Goal: Use online tool/utility: Use online tool/utility

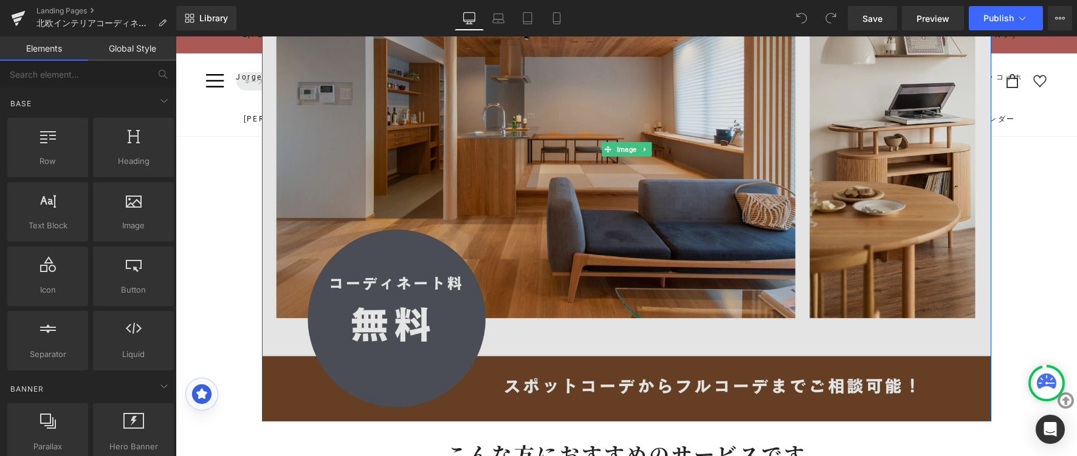
scroll to position [128, 0]
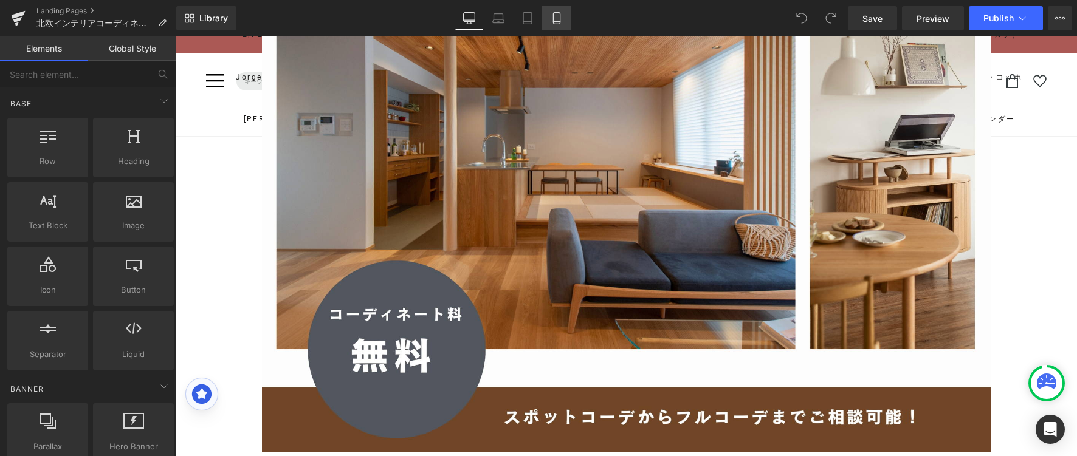
click at [555, 7] on link "Mobile" at bounding box center [556, 18] width 29 height 24
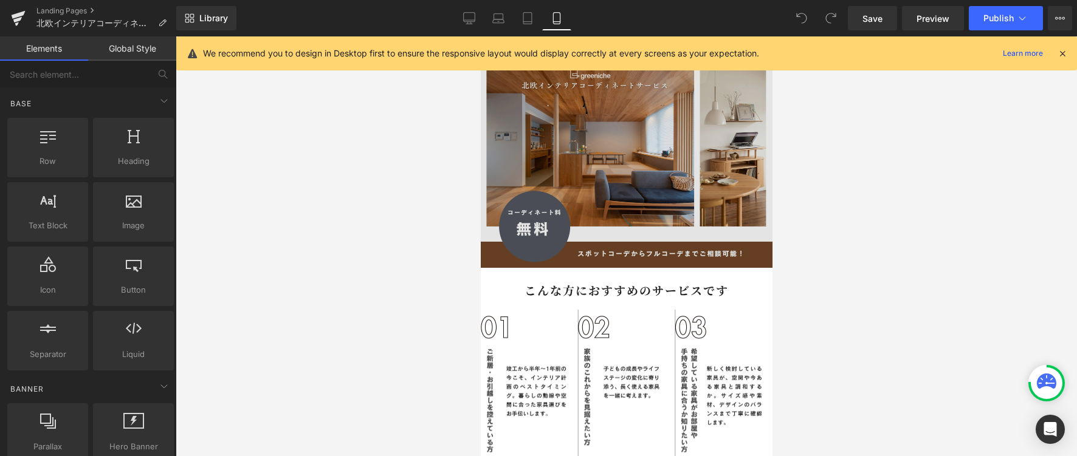
scroll to position [15, 0]
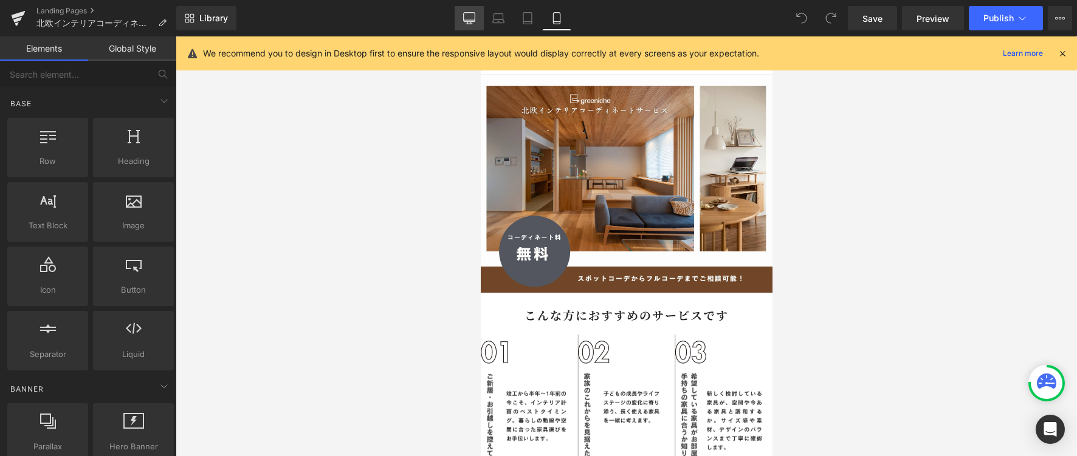
click at [476, 15] on link "Desktop" at bounding box center [468, 18] width 29 height 24
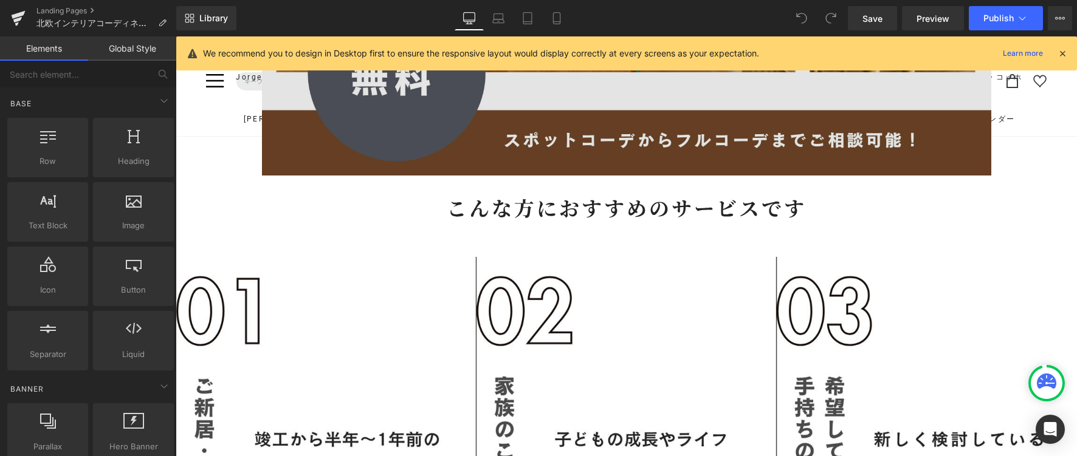
scroll to position [445, 0]
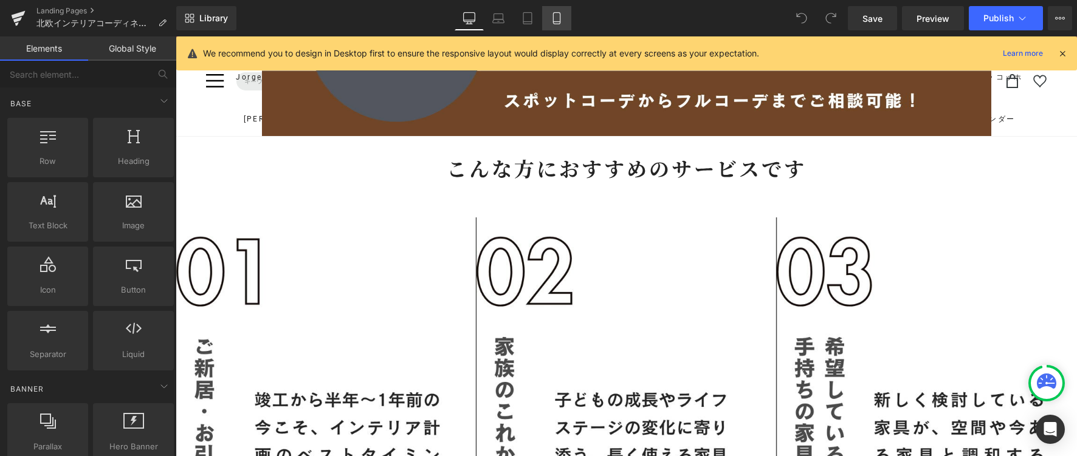
click at [552, 9] on link "Mobile" at bounding box center [556, 18] width 29 height 24
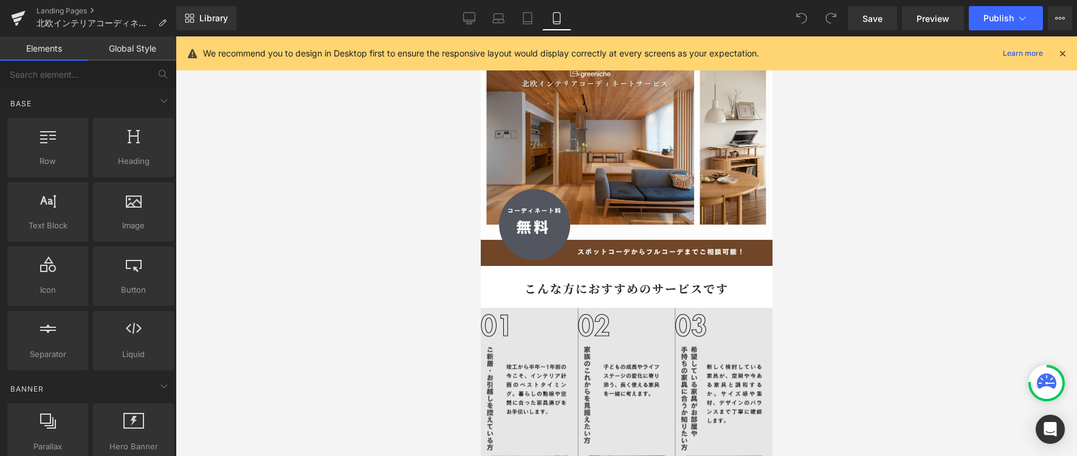
scroll to position [0, 0]
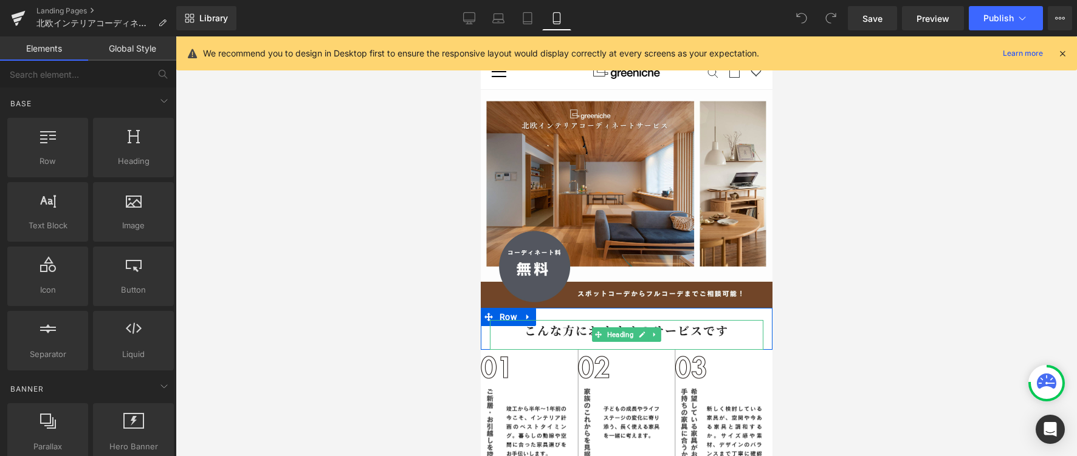
click at [524, 322] on b "こんな方におすすめのサービスです" at bounding box center [626, 330] width 204 height 16
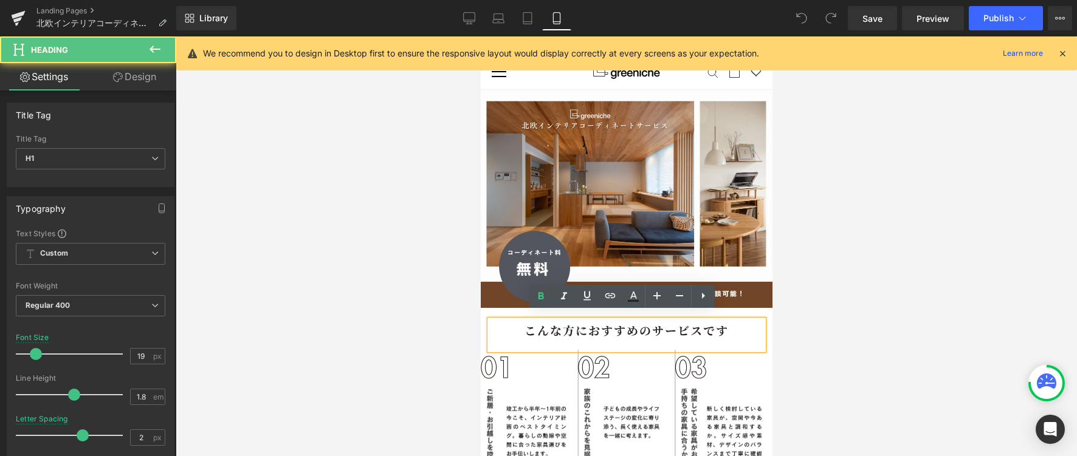
click at [524, 322] on b "こんな方におすすめのサービスです" at bounding box center [626, 330] width 204 height 16
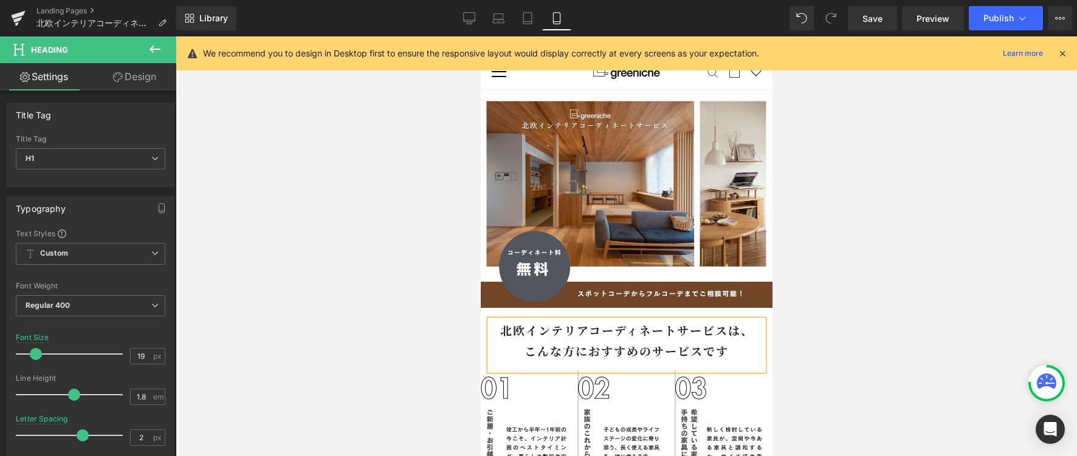
click at [832, 241] on div at bounding box center [626, 246] width 901 height 420
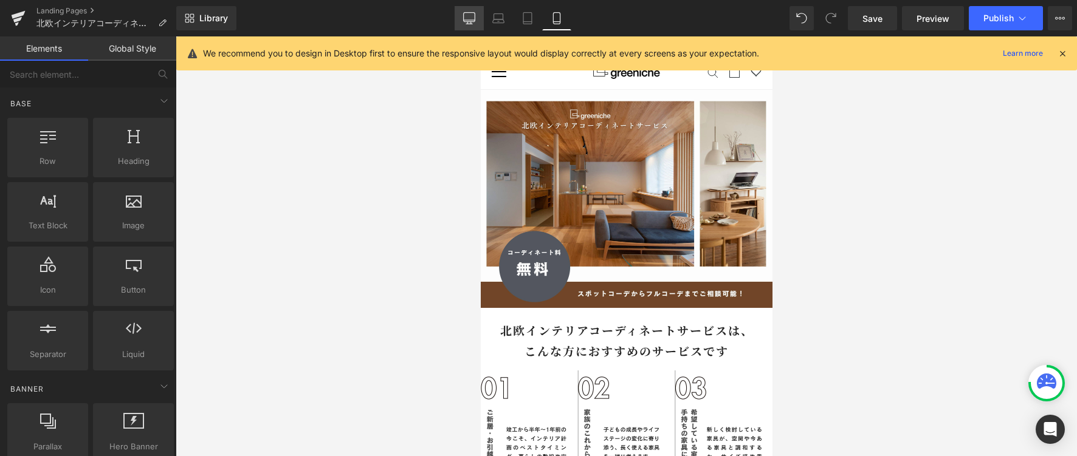
click at [480, 15] on link "Desktop" at bounding box center [468, 18] width 29 height 24
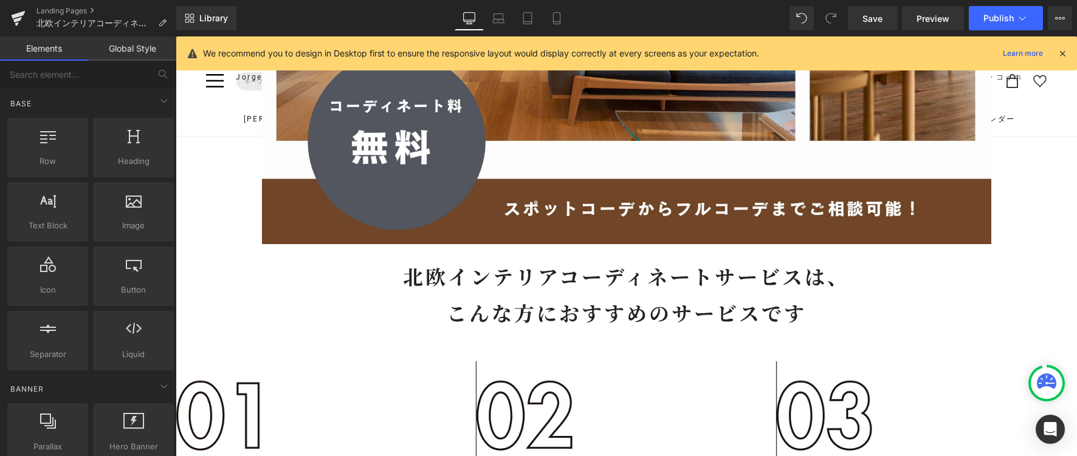
scroll to position [323, 0]
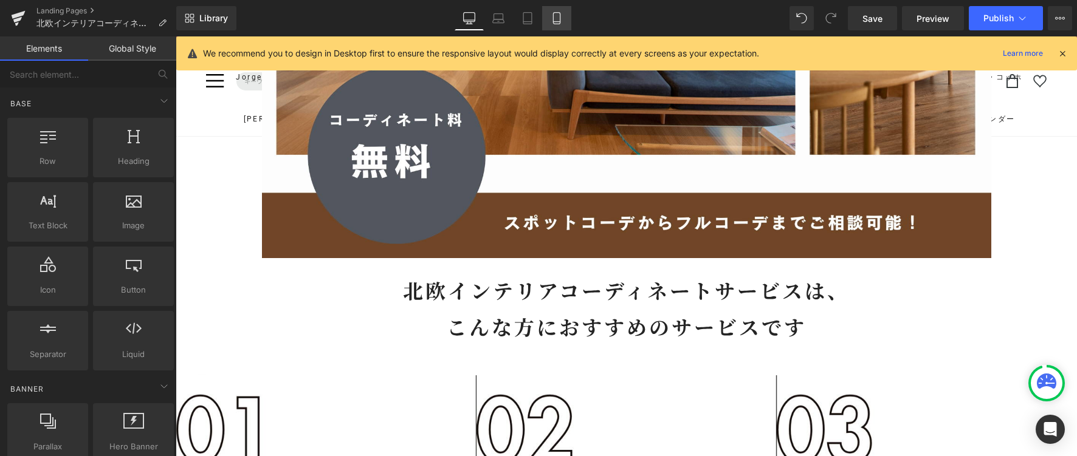
click at [564, 18] on link "Mobile" at bounding box center [556, 18] width 29 height 24
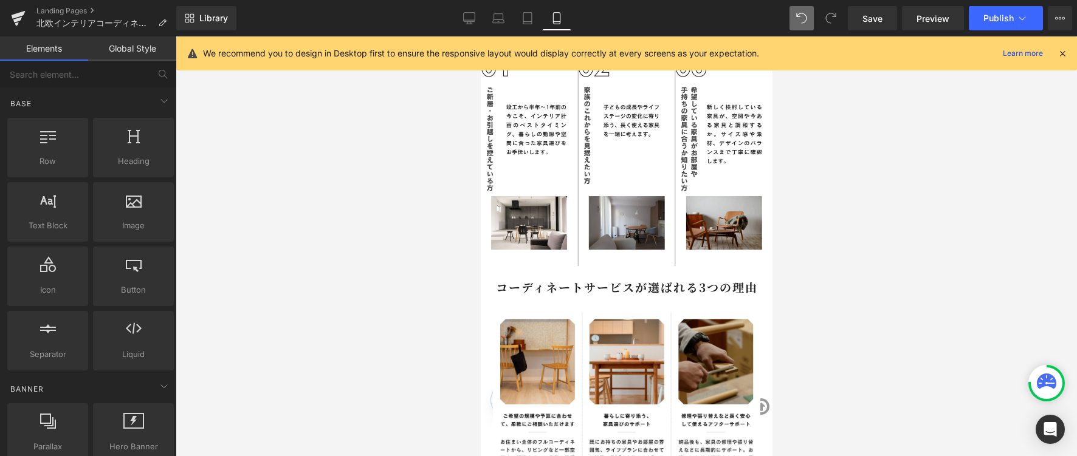
scroll to position [264, 0]
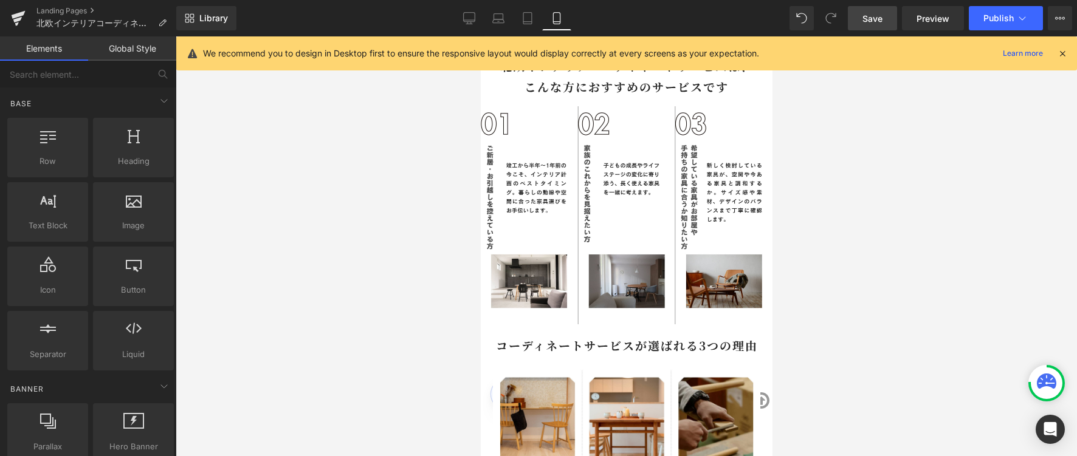
drag, startPoint x: 888, startPoint y: 18, endPoint x: 174, endPoint y: 185, distance: 733.4
click at [888, 18] on link "Save" at bounding box center [872, 18] width 49 height 24
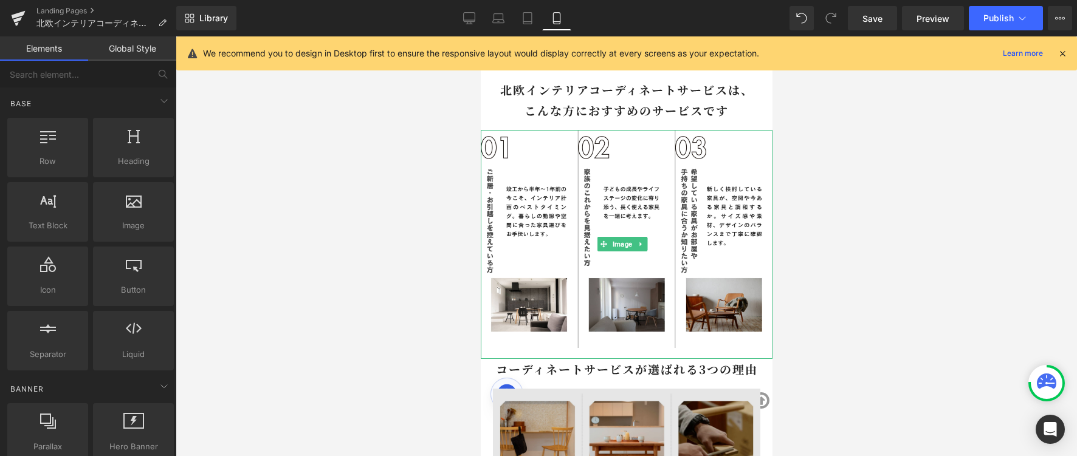
scroll to position [383, 0]
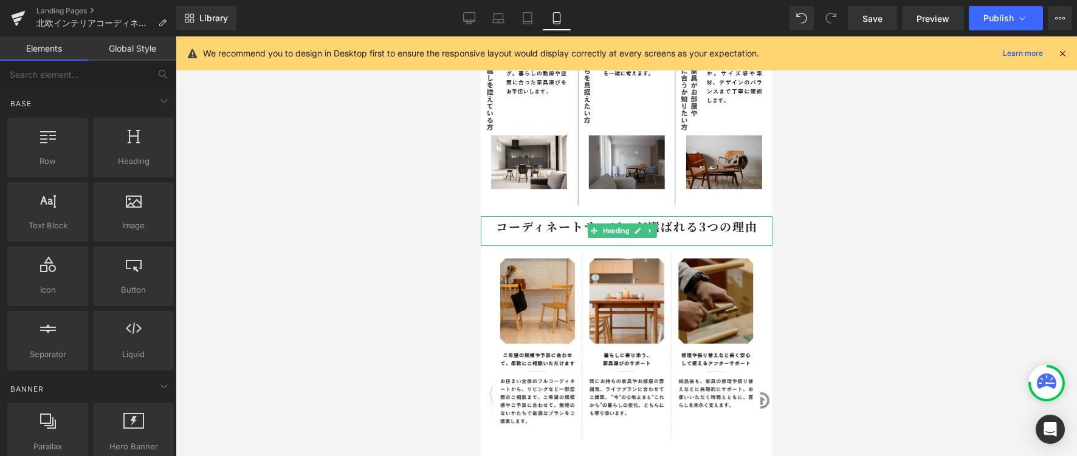
click at [575, 218] on b "コーディネートサービスが選ばれる3つの理由" at bounding box center [626, 226] width 262 height 16
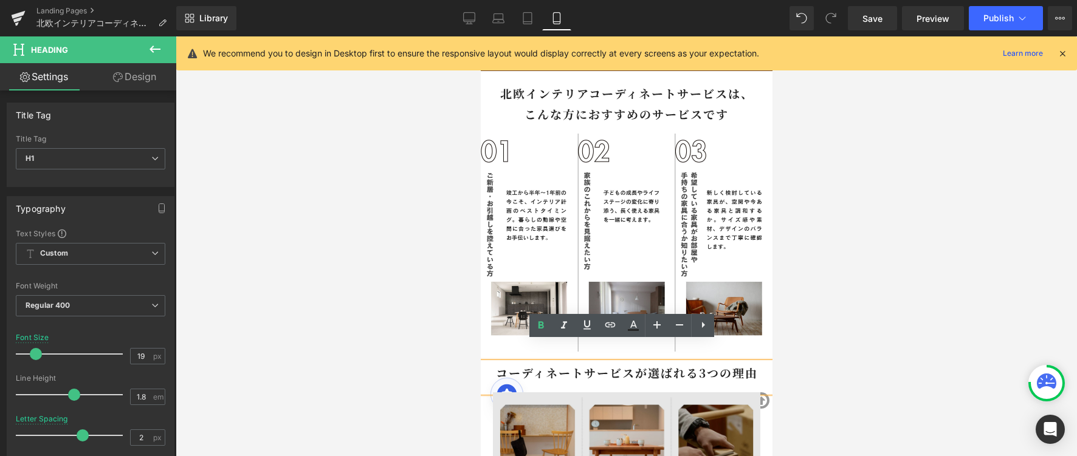
scroll to position [418, 0]
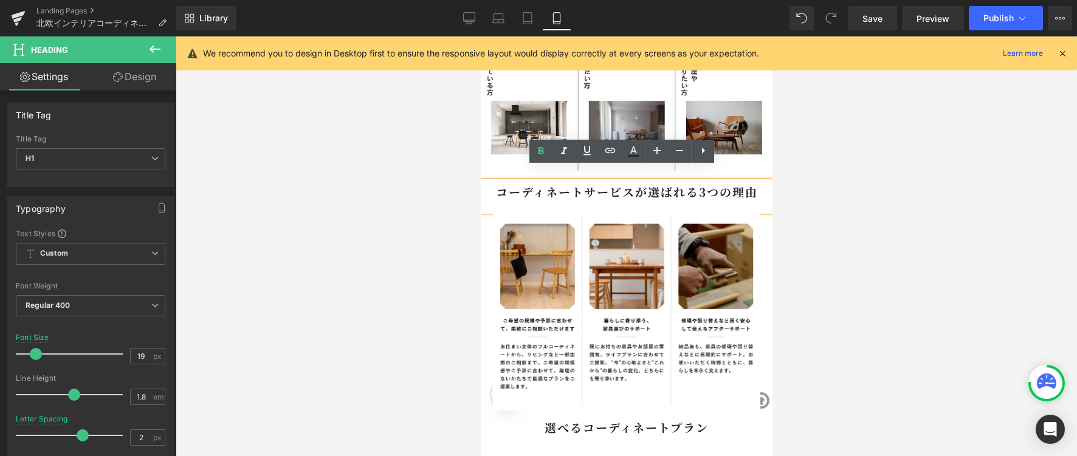
click at [653, 183] on b "コーディネートサービスが選ばれる3つの理由" at bounding box center [626, 191] width 262 height 16
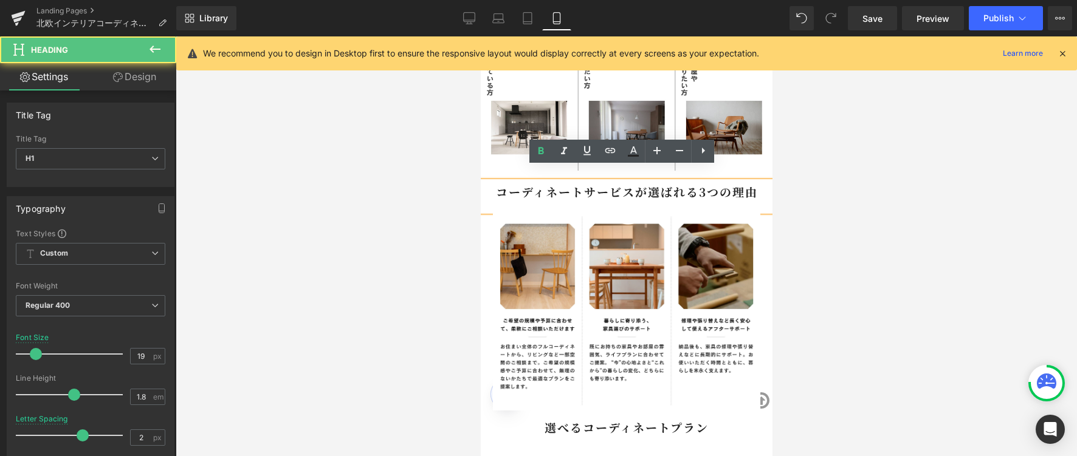
click at [691, 183] on b "コーディネートサービスが選ばれる3つの理由" at bounding box center [626, 191] width 262 height 16
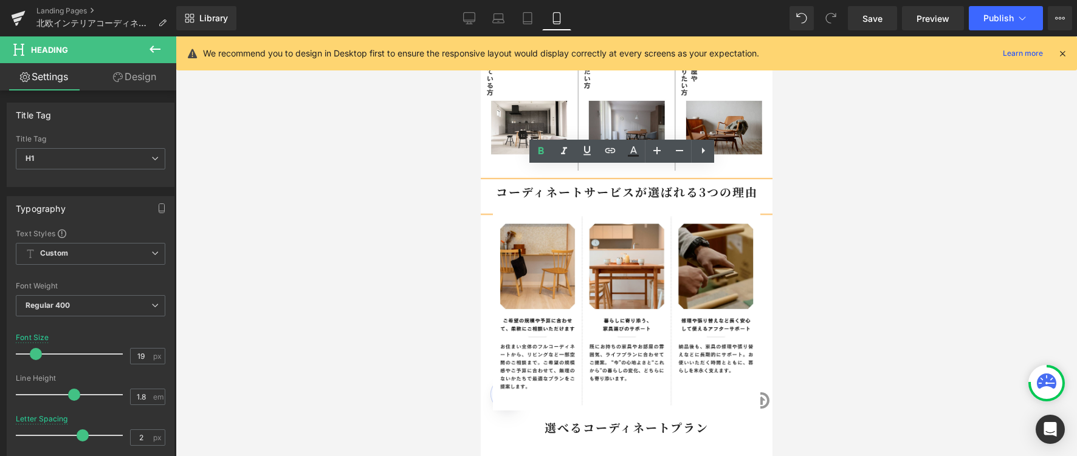
click at [642, 183] on b "コーディネートサービスが選ばれる3つの理由" at bounding box center [626, 191] width 262 height 16
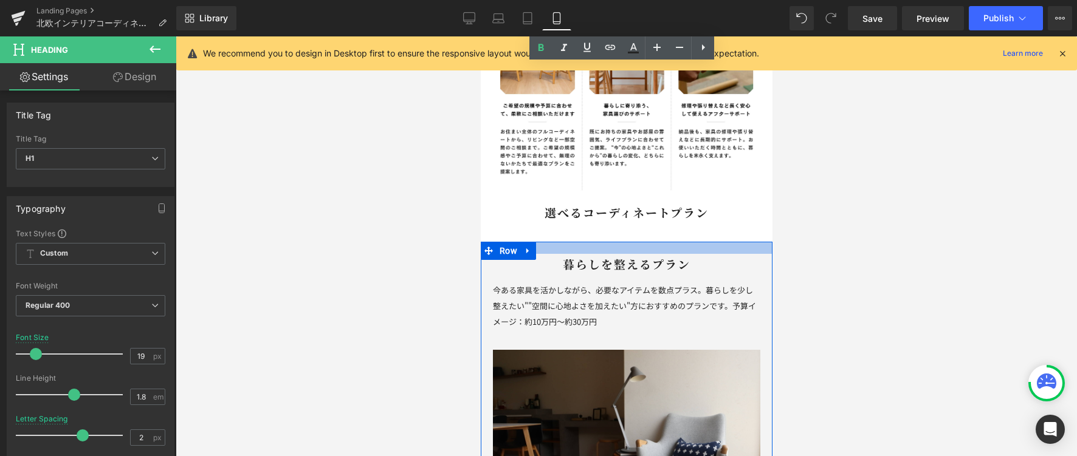
scroll to position [436, 0]
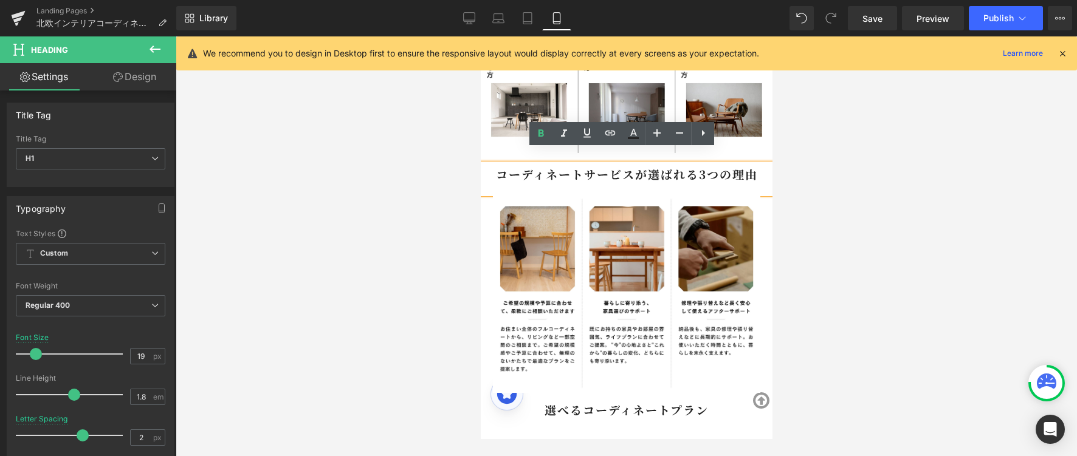
click at [584, 166] on b "コーディネートサービスが選ばれる3つの理由" at bounding box center [626, 174] width 262 height 16
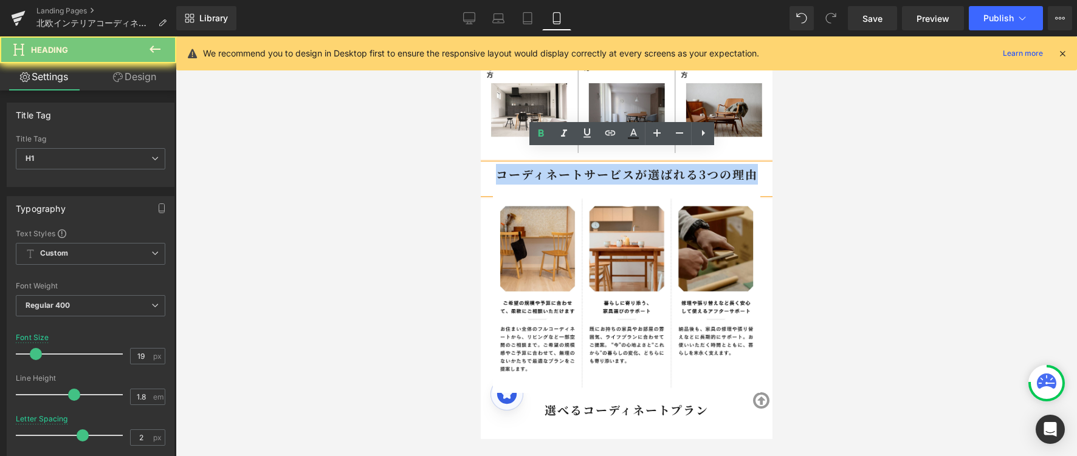
click at [584, 166] on b "コーディネートサービスが選ばれる3つの理由" at bounding box center [626, 174] width 262 height 16
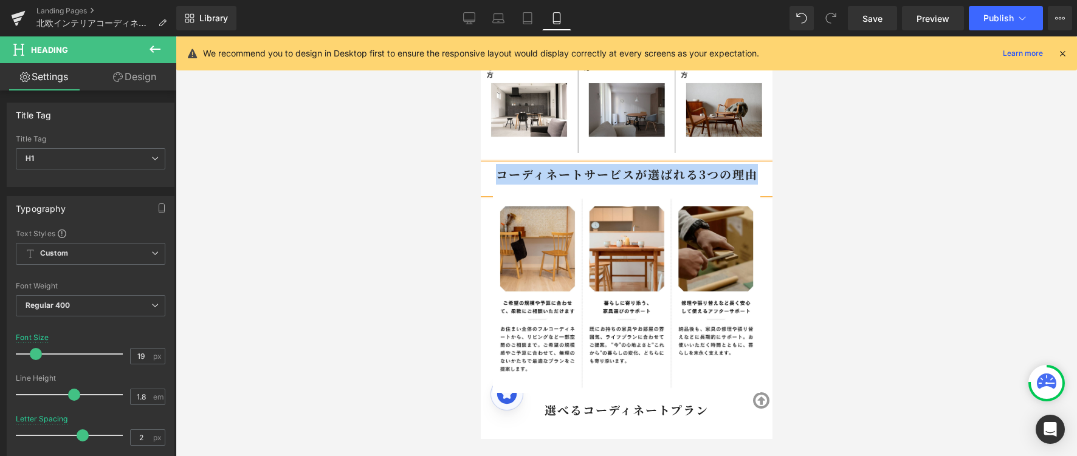
copy b "コーディネートサービスが選ばれる3つの理由"
click at [694, 166] on b "コーディネートサービスが選ばれる3つの理由" at bounding box center [626, 174] width 262 height 16
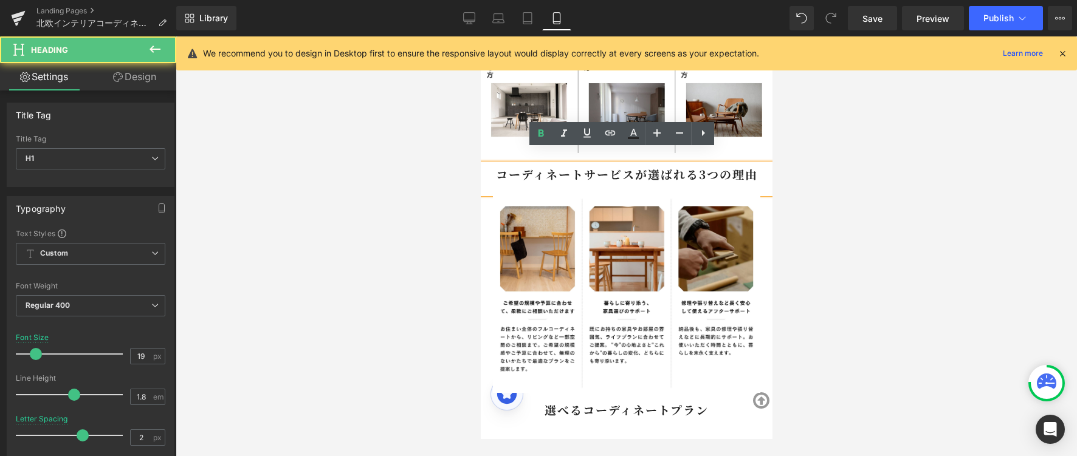
click at [694, 166] on b "コーディネートサービスが選ばれる3つの理由" at bounding box center [626, 174] width 262 height 16
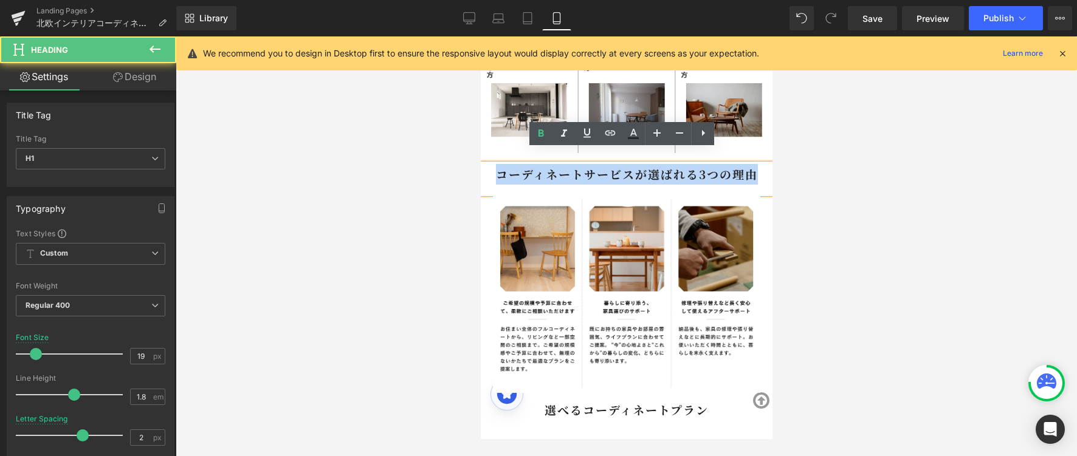
click at [694, 166] on b "コーディネートサービスが選ばれる3つの理由" at bounding box center [626, 174] width 262 height 16
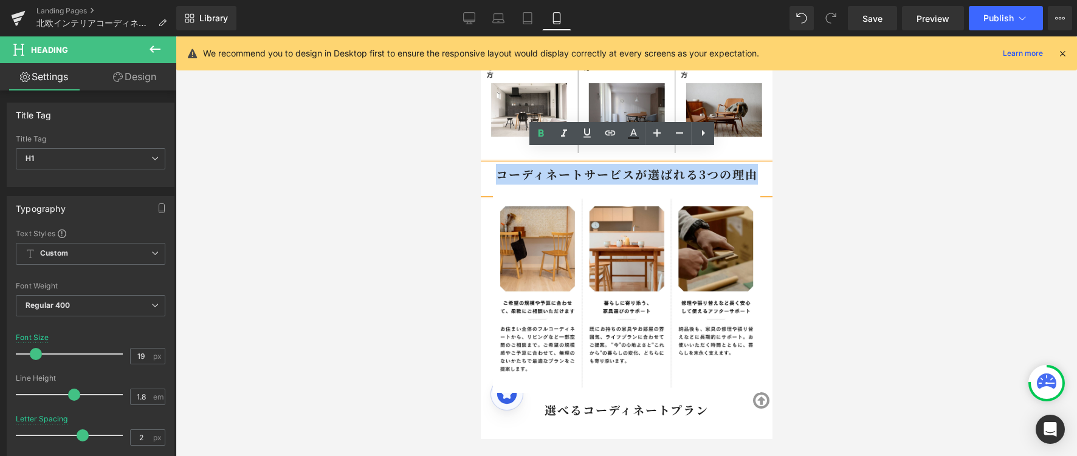
paste div
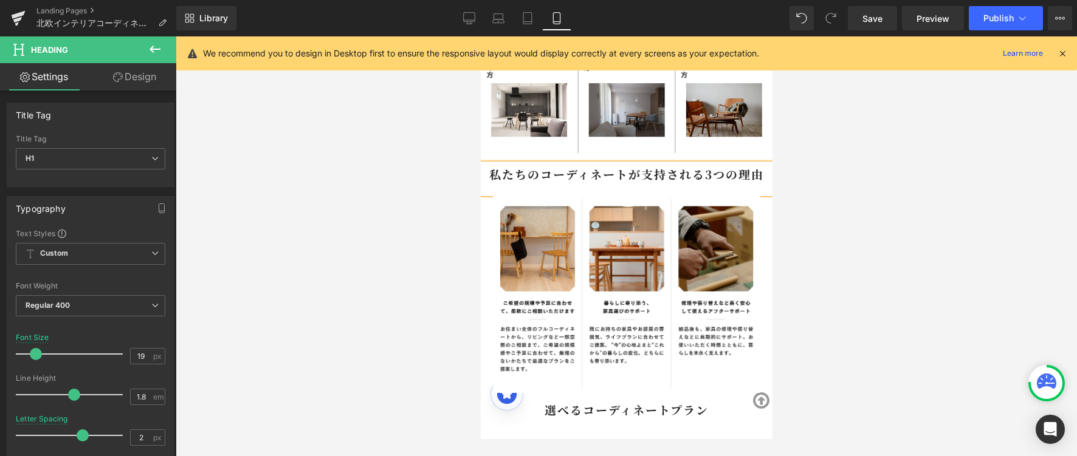
click at [626, 166] on b "私たちのコーディネートが支持される3つの理由" at bounding box center [626, 174] width 275 height 16
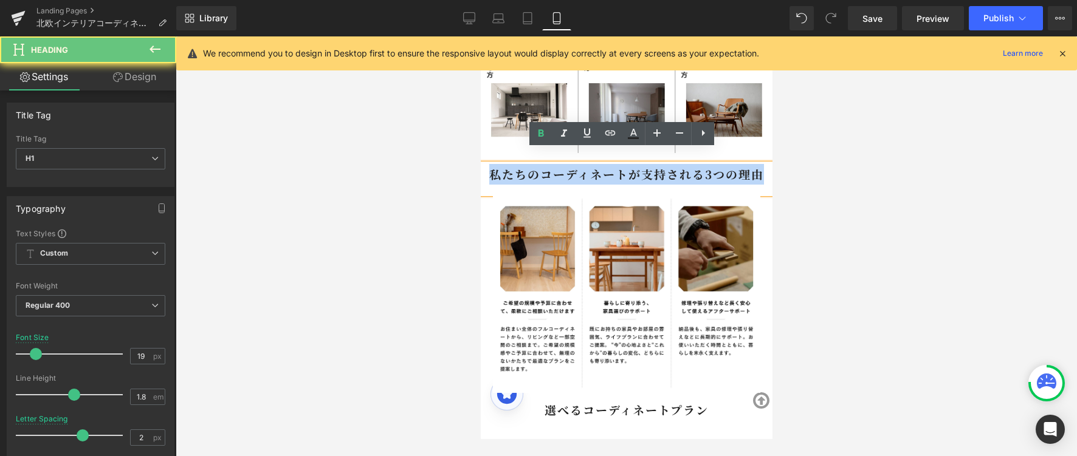
click at [626, 166] on b "私たちのコーディネートが支持される3つの理由" at bounding box center [626, 174] width 275 height 16
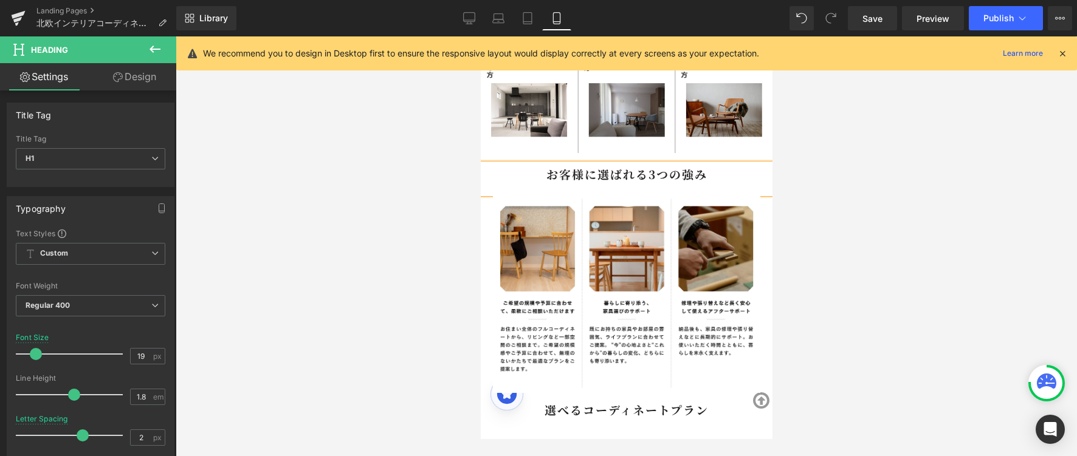
click at [879, 202] on div at bounding box center [626, 246] width 901 height 420
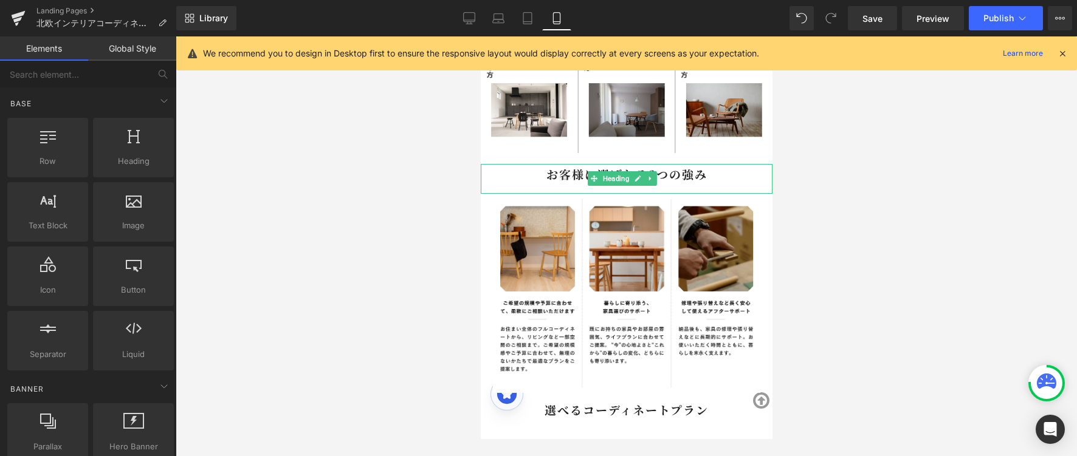
click at [697, 166] on b "お客様に選ばれる3つの強み" at bounding box center [626, 174] width 161 height 16
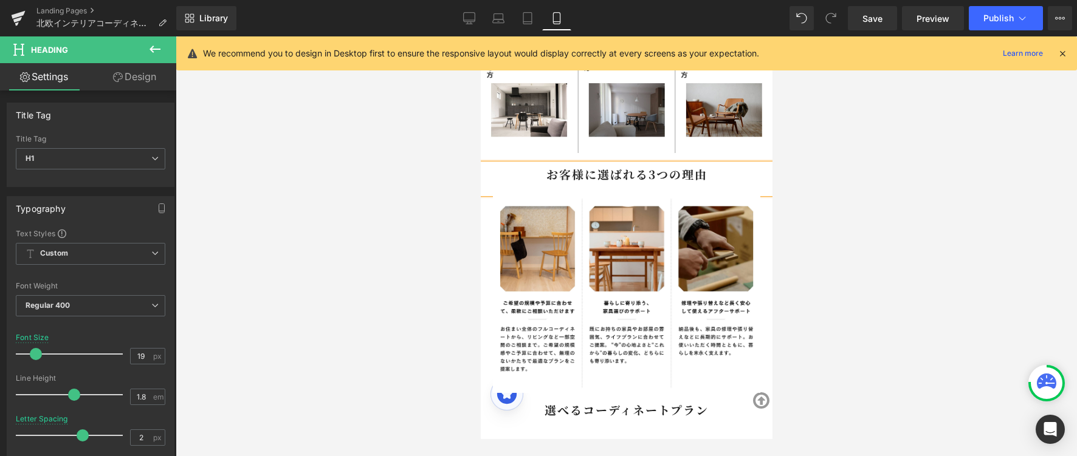
click at [887, 271] on div at bounding box center [626, 246] width 901 height 420
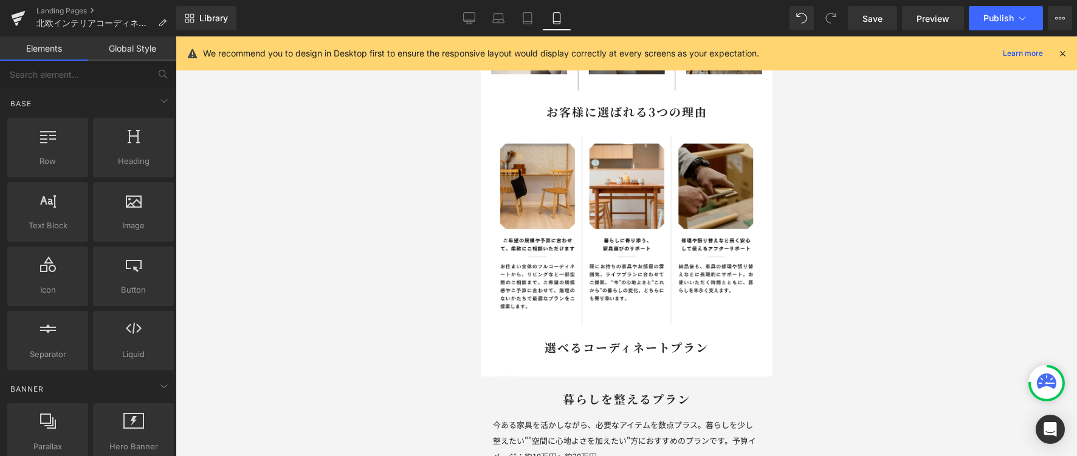
scroll to position [496, 0]
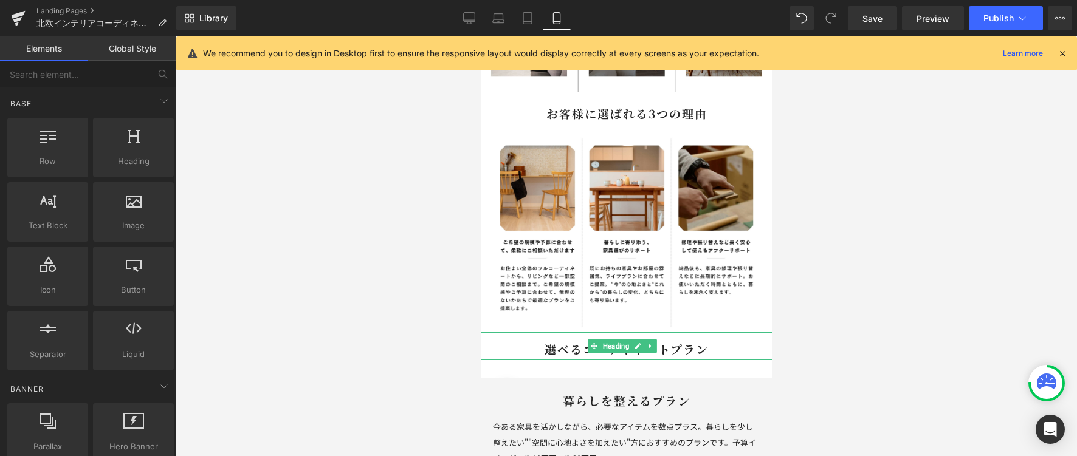
click at [544, 341] on b "選べるコーディネートプラン" at bounding box center [626, 349] width 164 height 16
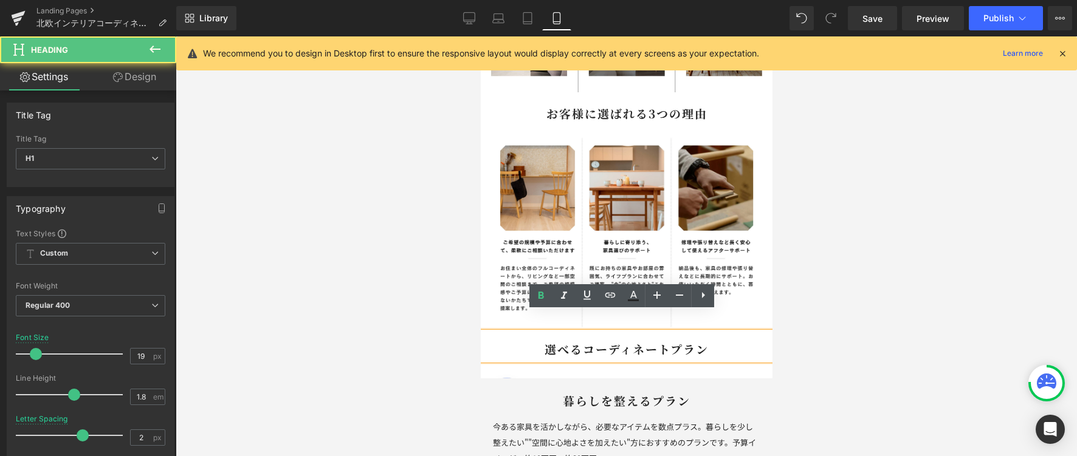
click at [544, 341] on b "選べるコーディネートプラン" at bounding box center [626, 349] width 164 height 16
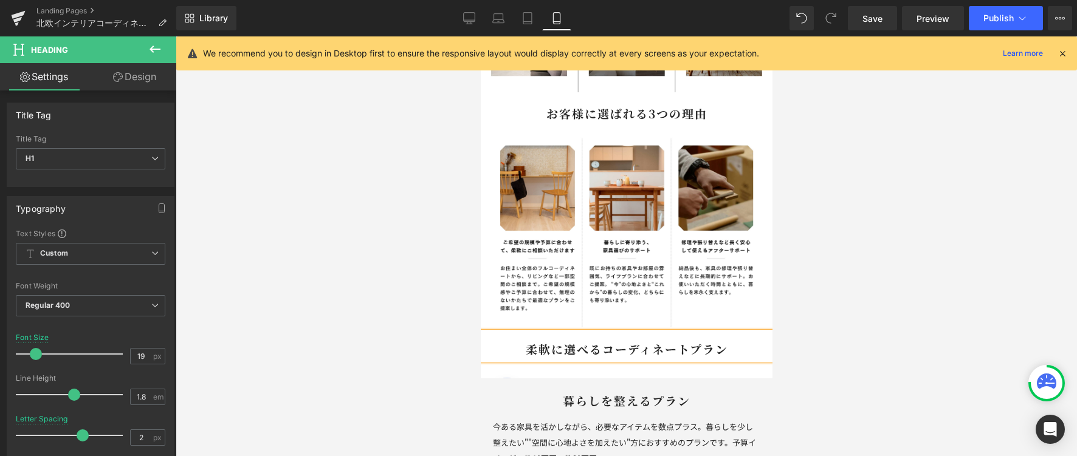
click at [896, 289] on div at bounding box center [626, 246] width 901 height 420
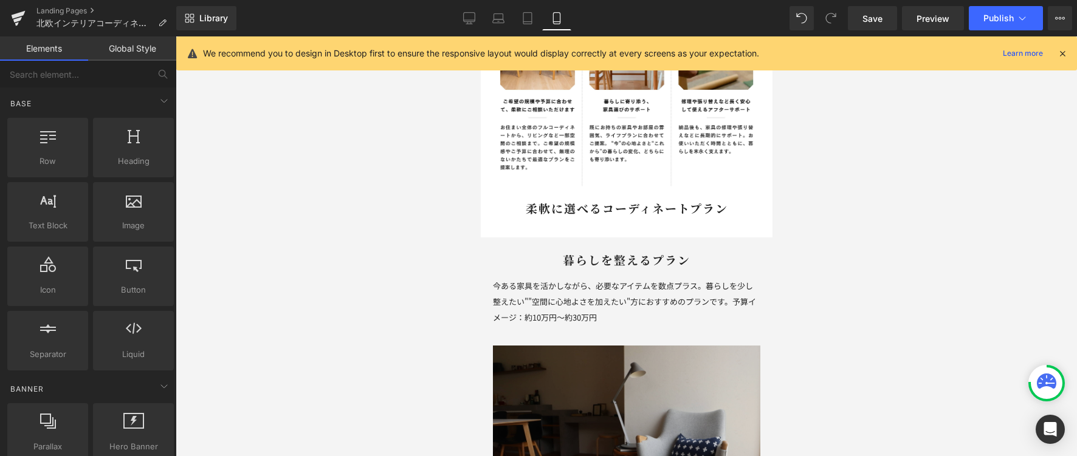
scroll to position [638, 0]
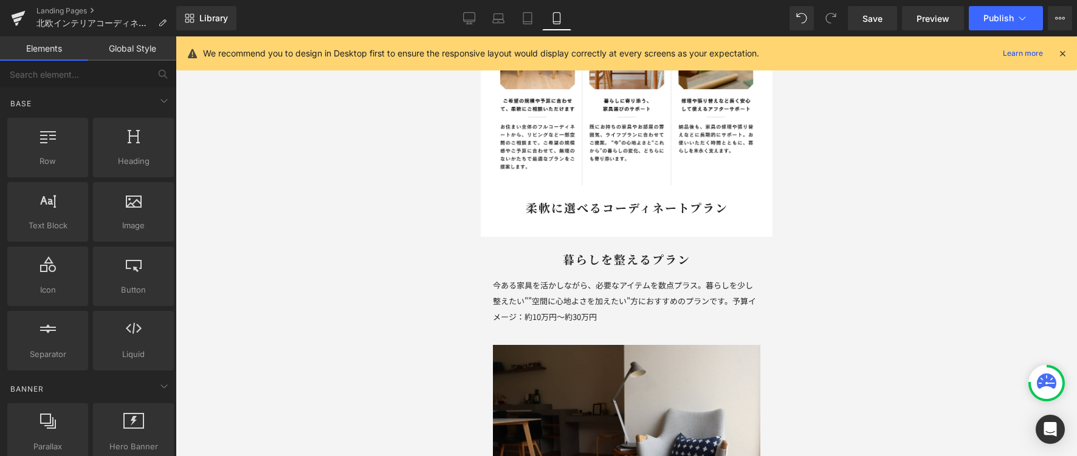
click at [550, 199] on b "柔軟に選べるコーディネートプラン" at bounding box center [626, 207] width 202 height 16
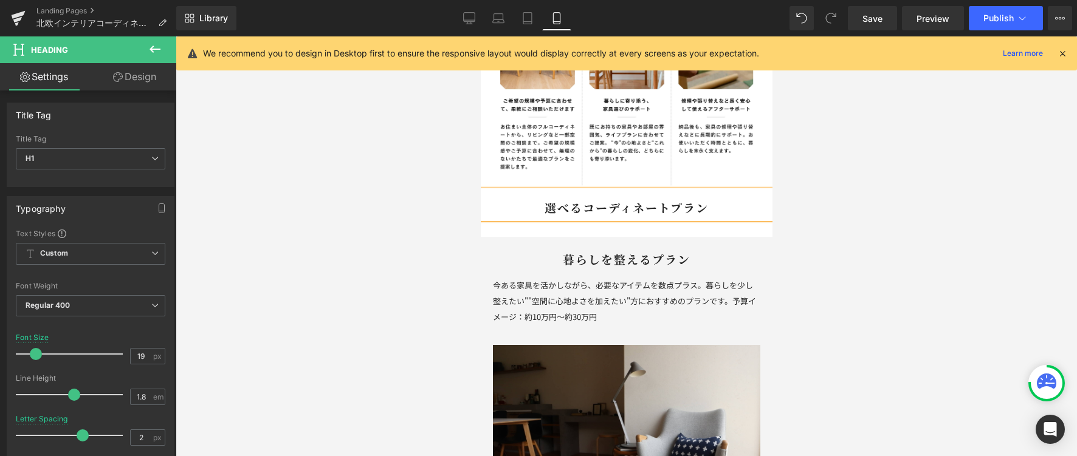
click at [827, 185] on div at bounding box center [626, 246] width 901 height 420
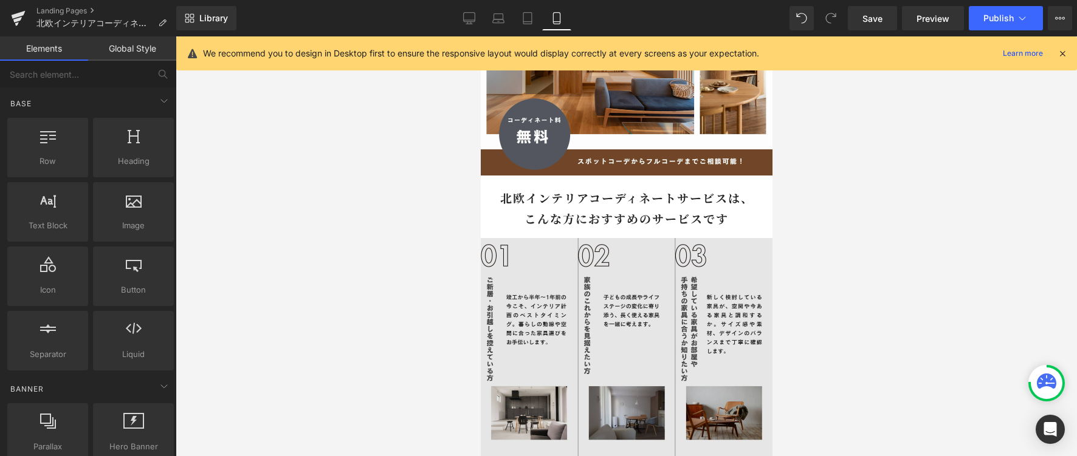
scroll to position [0, 0]
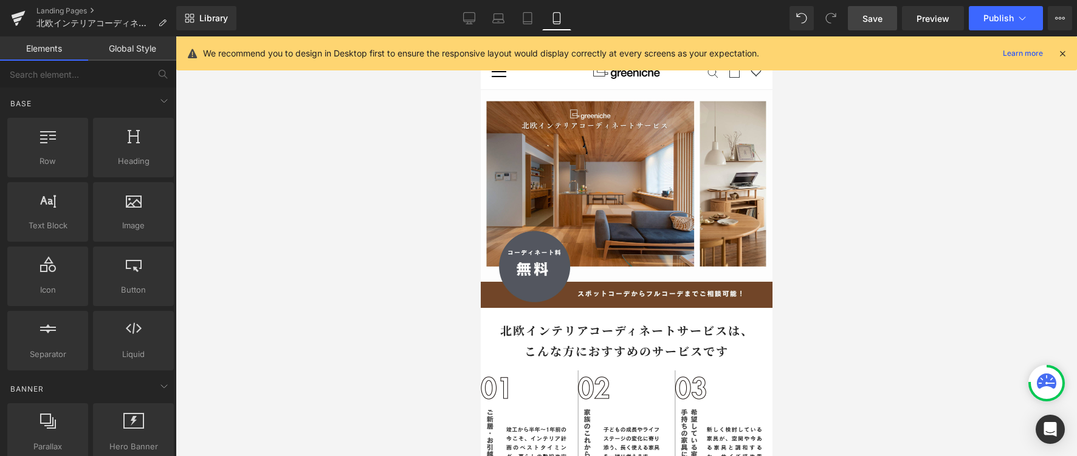
click at [863, 22] on span "Save" at bounding box center [872, 18] width 20 height 13
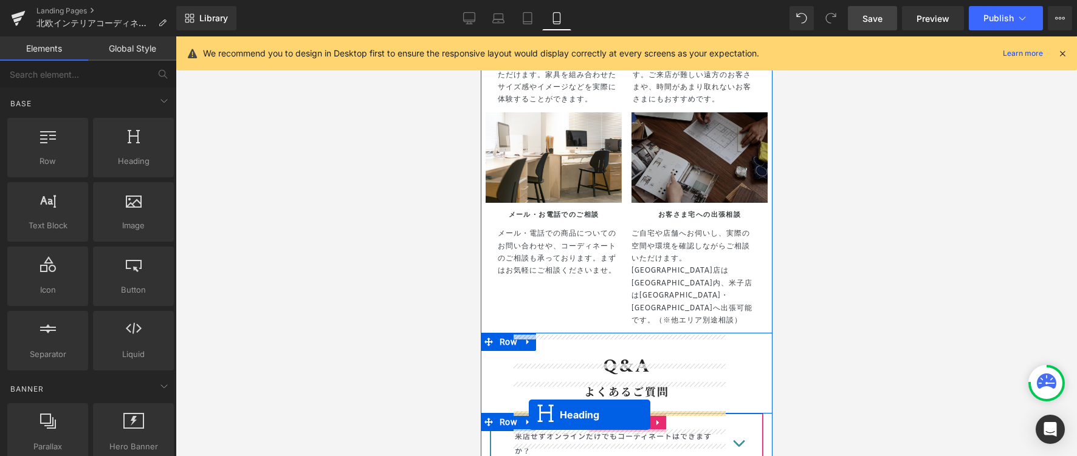
scroll to position [4257, 0]
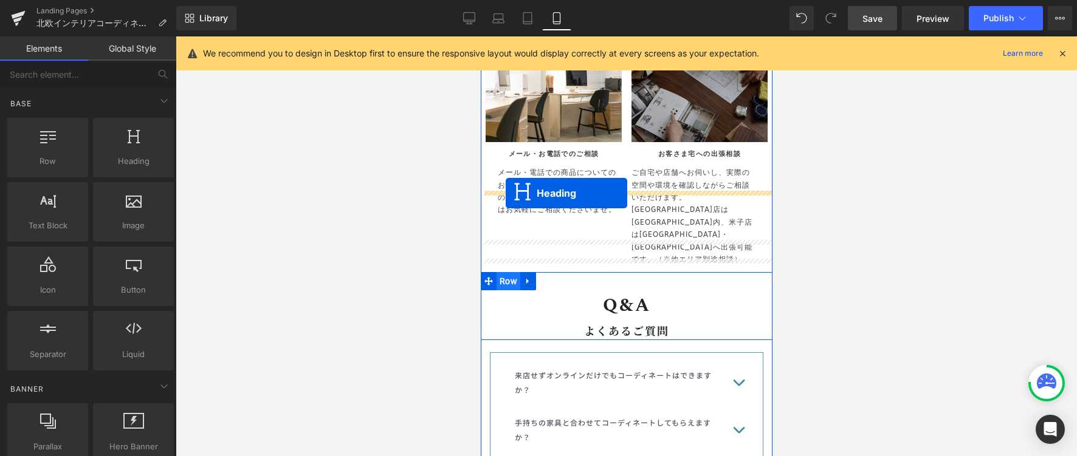
drag, startPoint x: 595, startPoint y: 233, endPoint x: 505, endPoint y: 193, distance: 99.0
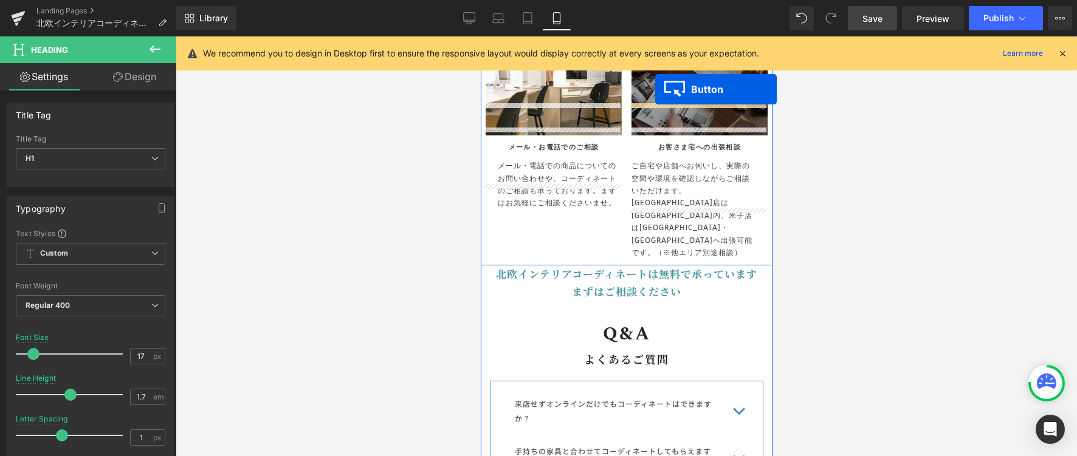
scroll to position [4239, 0]
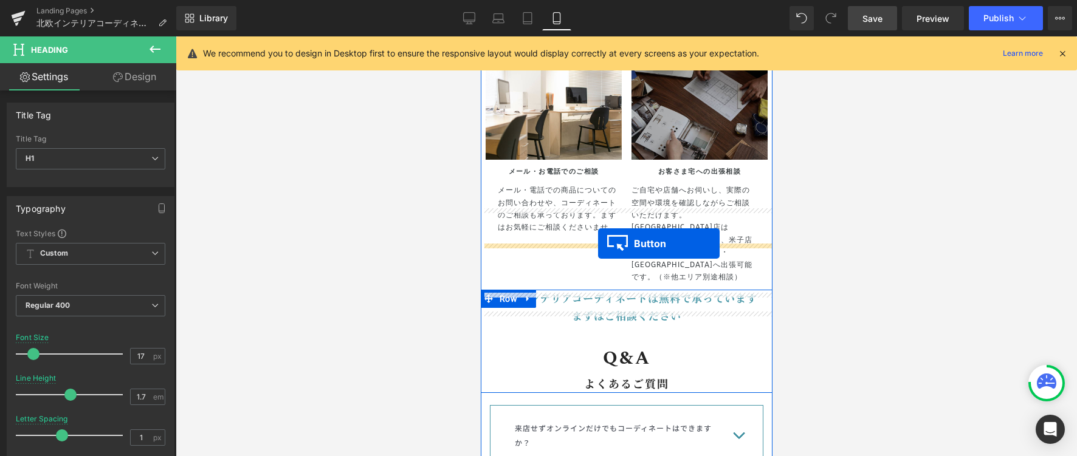
drag, startPoint x: 599, startPoint y: 276, endPoint x: 597, endPoint y: 243, distance: 32.9
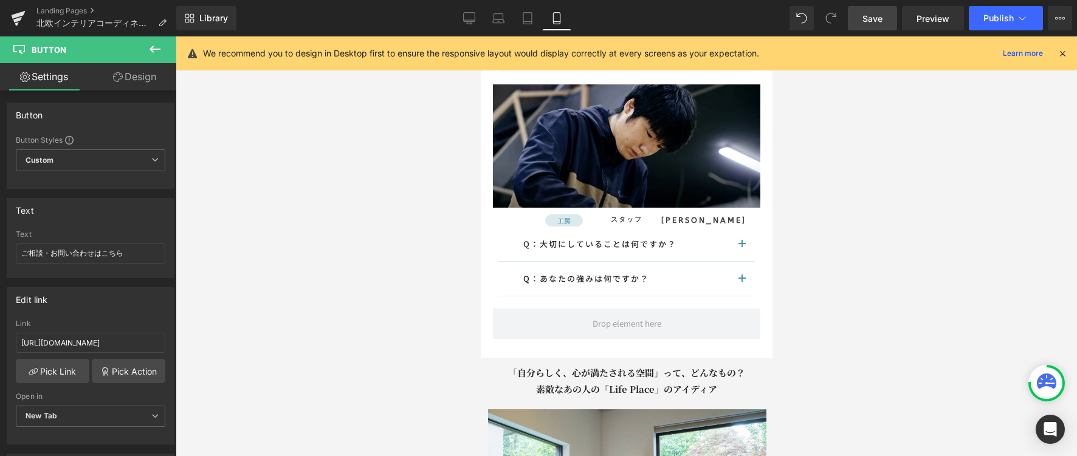
scroll to position [6620, 0]
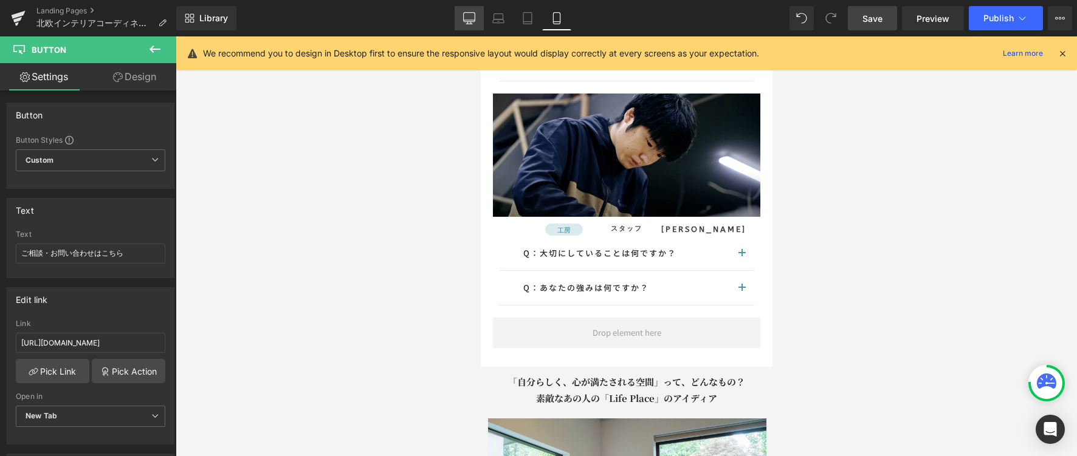
click at [475, 23] on icon at bounding box center [469, 18] width 12 height 12
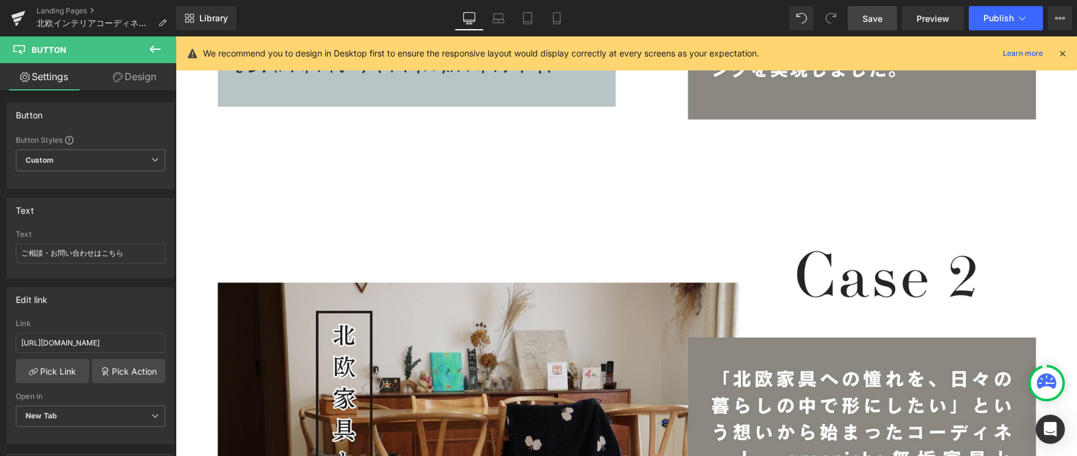
scroll to position [0, 0]
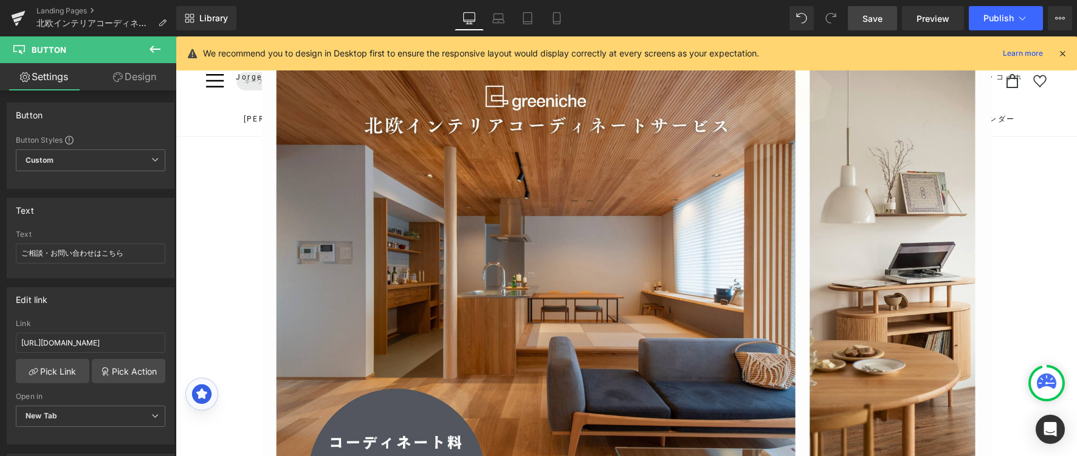
click at [882, 13] on span "Save" at bounding box center [872, 18] width 20 height 13
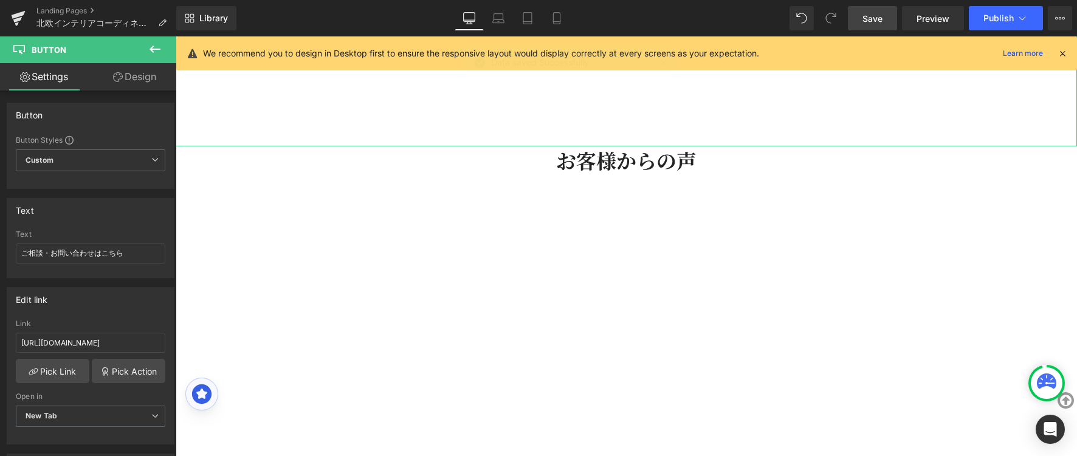
scroll to position [6007, 0]
click at [557, 19] on icon at bounding box center [556, 18] width 12 height 12
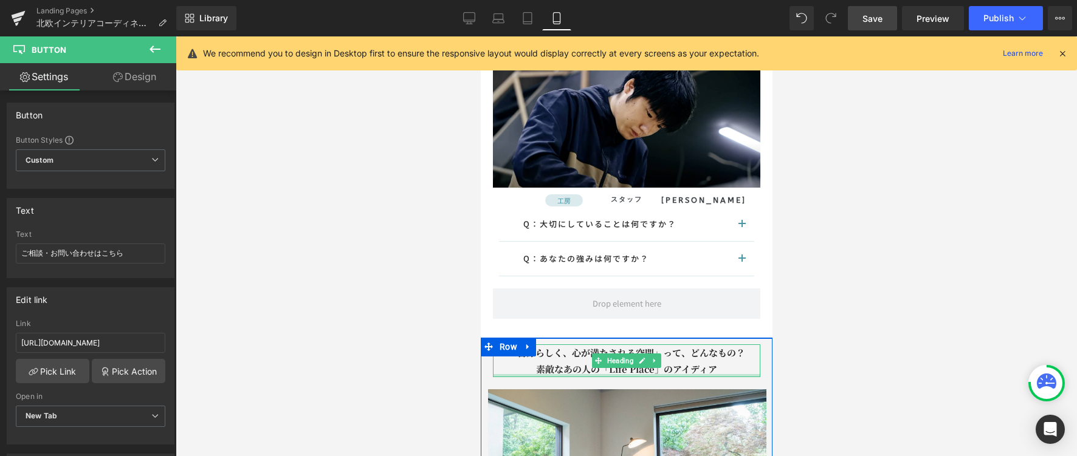
scroll to position [6651, 0]
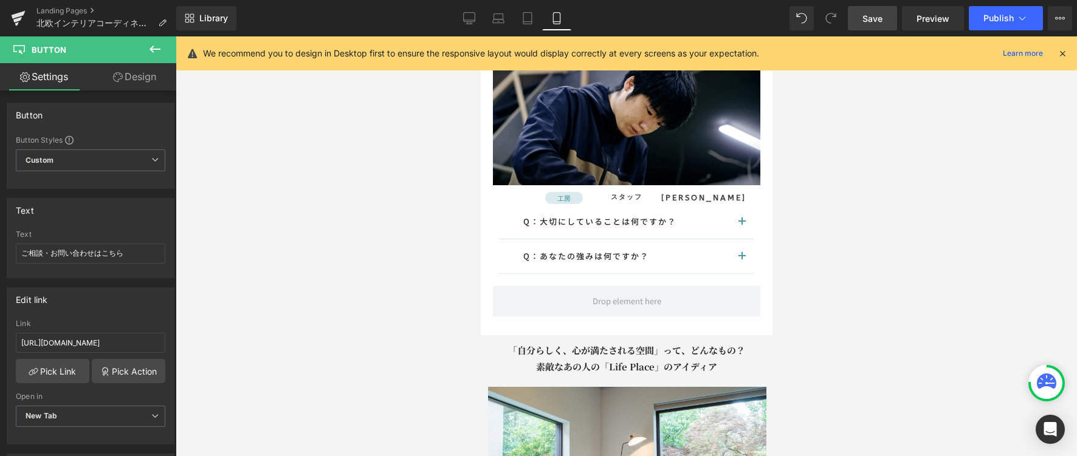
click at [475, 21] on icon at bounding box center [470, 17] width 12 height 9
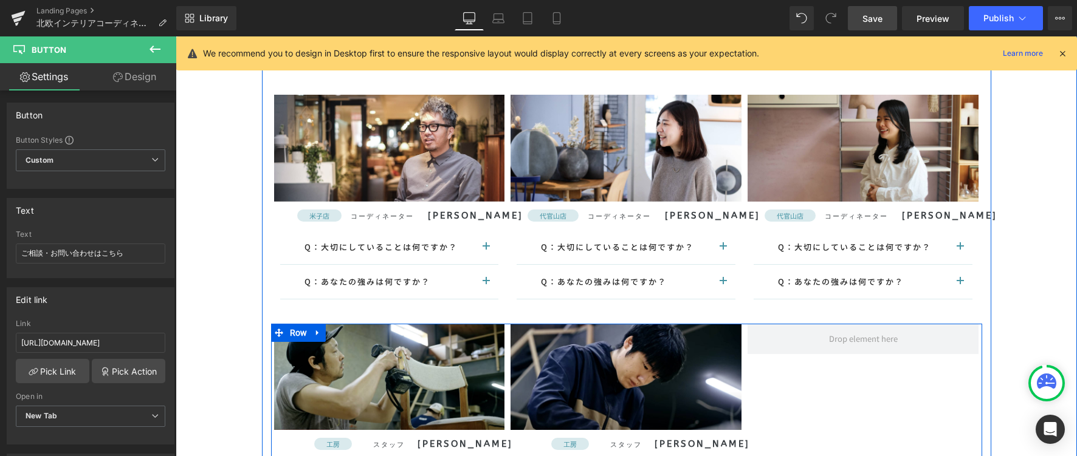
scroll to position [10085, 0]
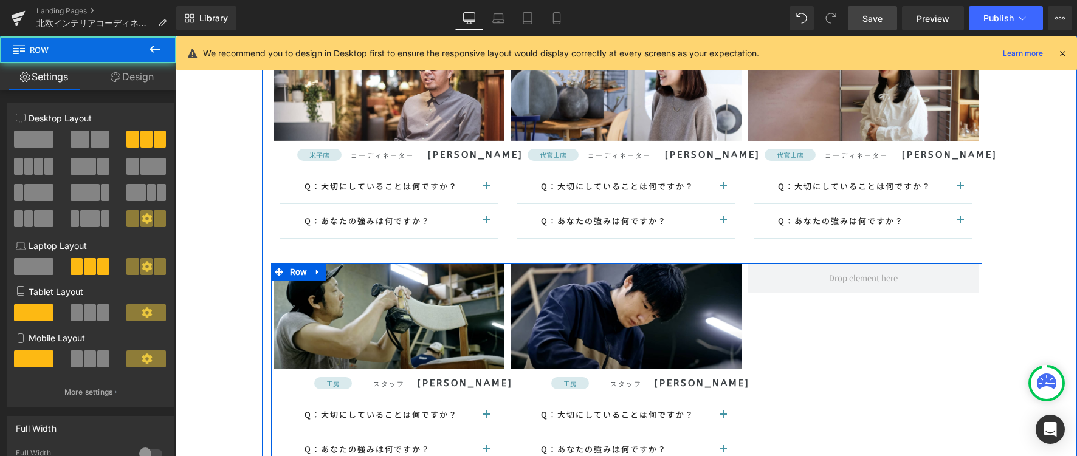
click at [870, 329] on div "Image 工房 Button スタッフ Heading [PERSON_NAME] Heading Row Q：大切にしていることは何ですか？ Text B…" at bounding box center [626, 371] width 711 height 217
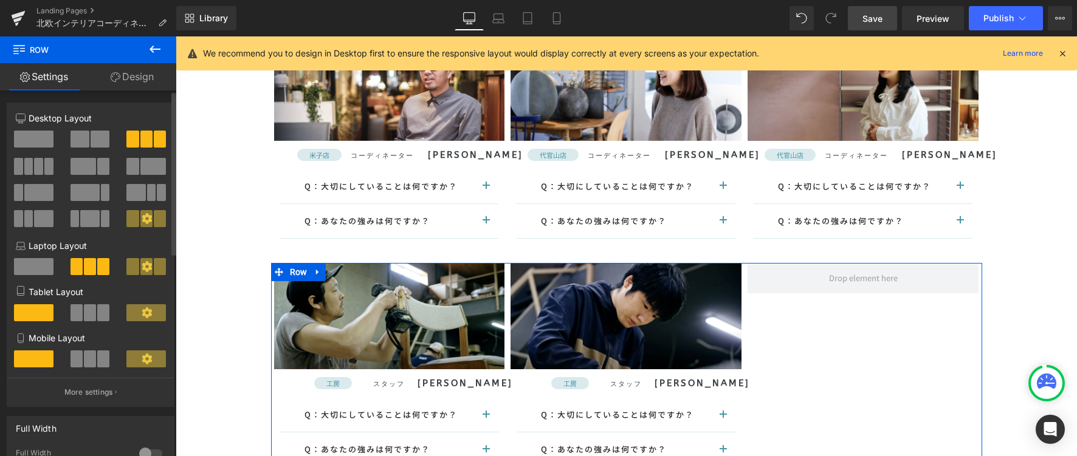
click at [86, 132] on span at bounding box center [79, 139] width 19 height 17
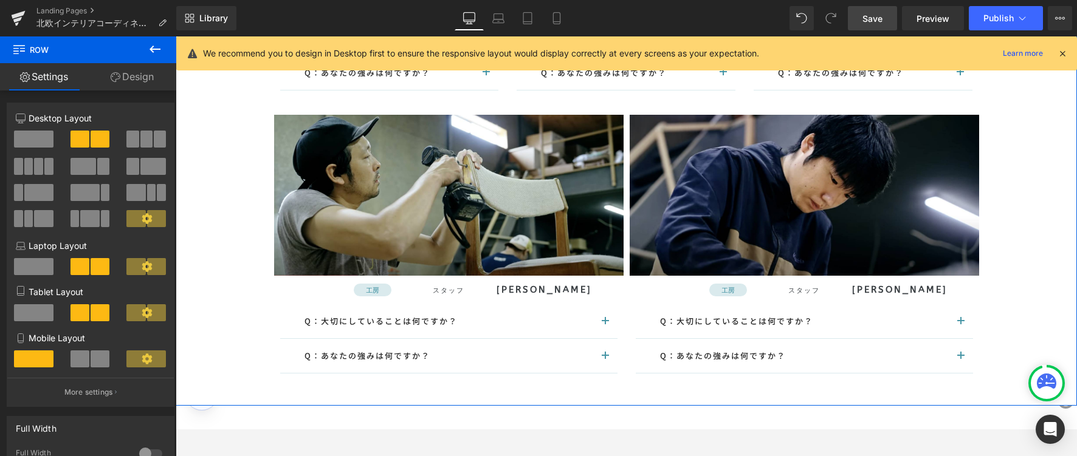
scroll to position [10360, 0]
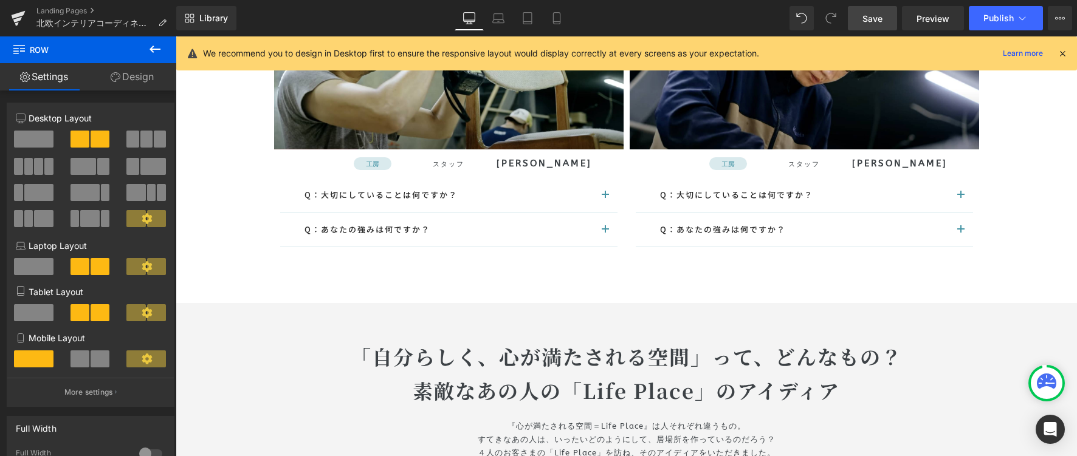
drag, startPoint x: 874, startPoint y: 26, endPoint x: 663, endPoint y: 257, distance: 313.1
click at [874, 26] on link "Save" at bounding box center [872, 18] width 49 height 24
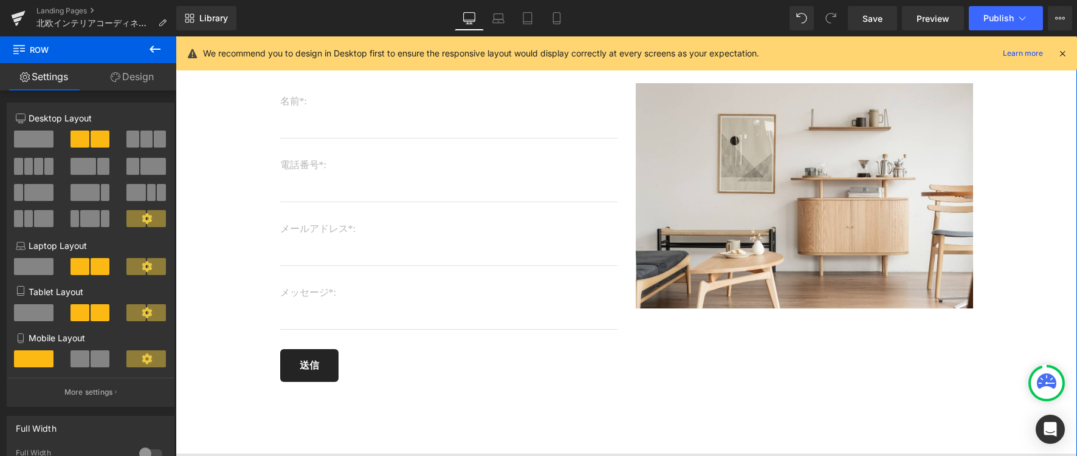
scroll to position [9324, 0]
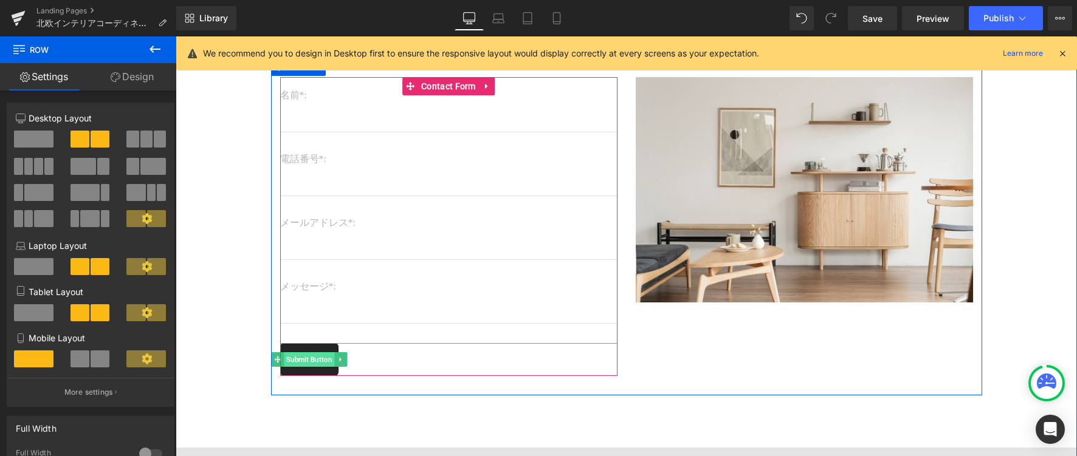
click at [311, 352] on span "Submit Button" at bounding box center [309, 359] width 50 height 15
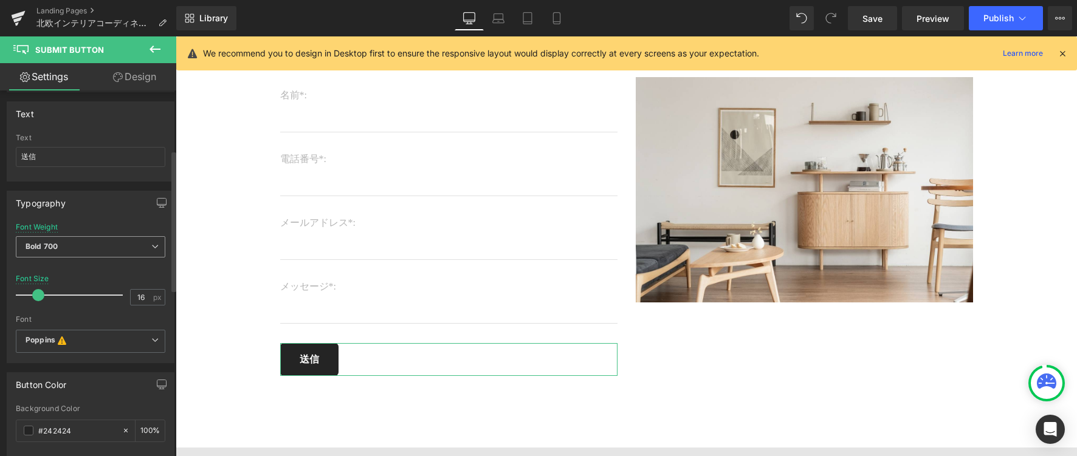
scroll to position [224, 0]
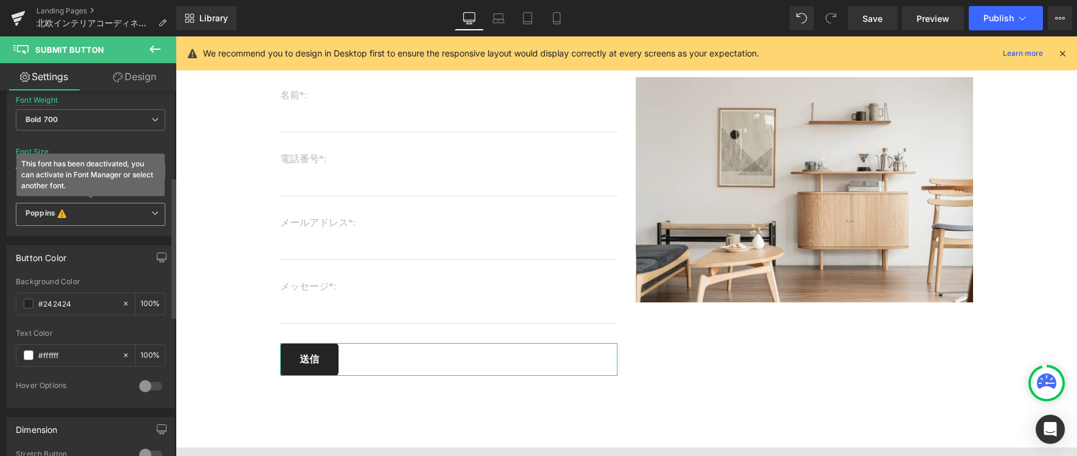
click at [143, 211] on b "Poppins This font has been deactivated, you can activate in Font Manager or sel…" at bounding box center [89, 214] width 126 height 12
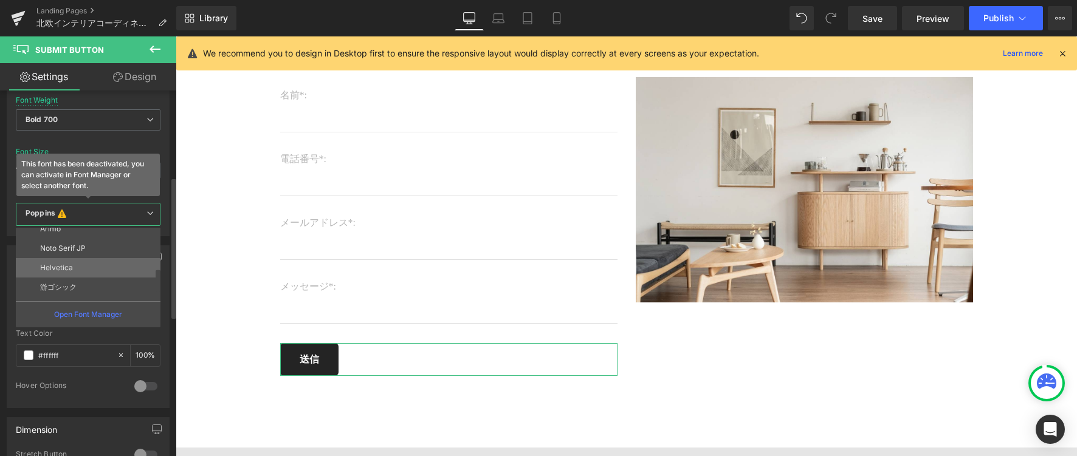
scroll to position [131, 0]
click at [128, 263] on li "Noto Serif JP" at bounding box center [91, 261] width 150 height 19
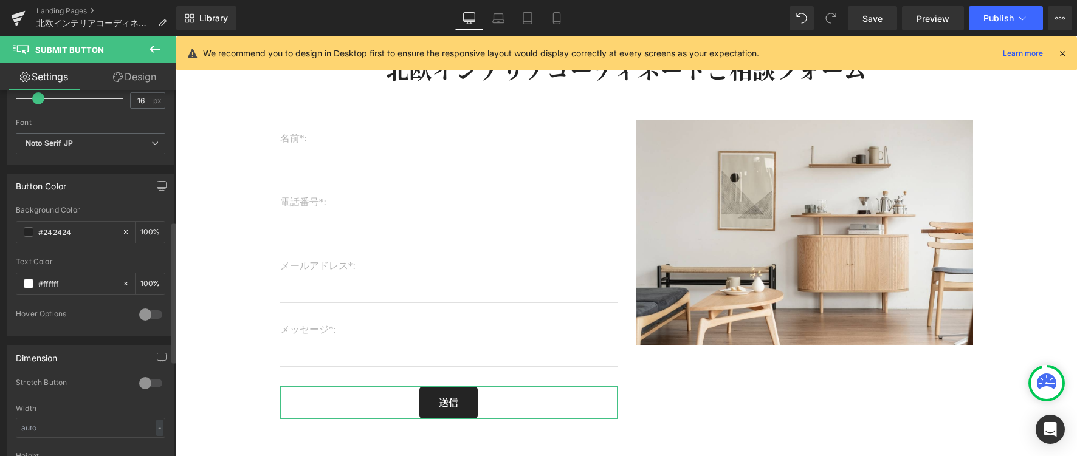
scroll to position [261, 0]
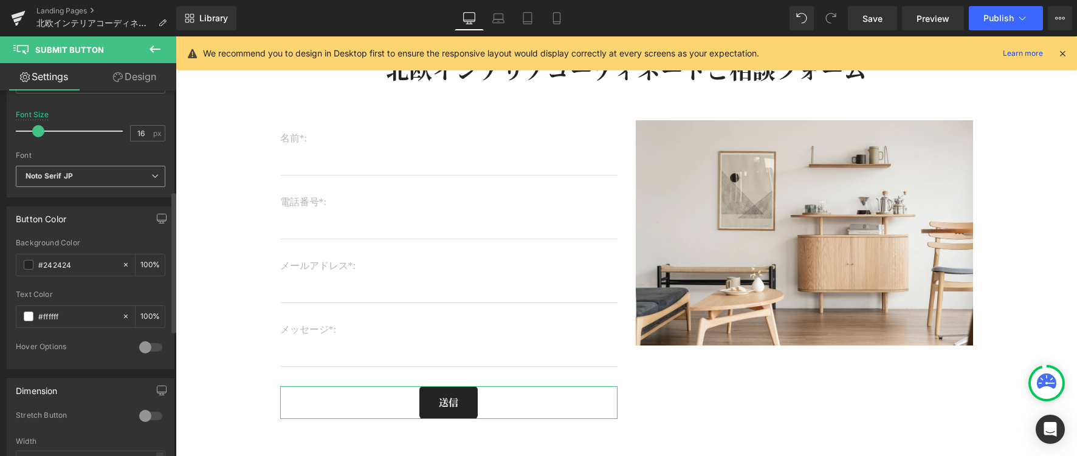
click at [146, 174] on b "Noto Serif JP" at bounding box center [89, 176] width 126 height 10
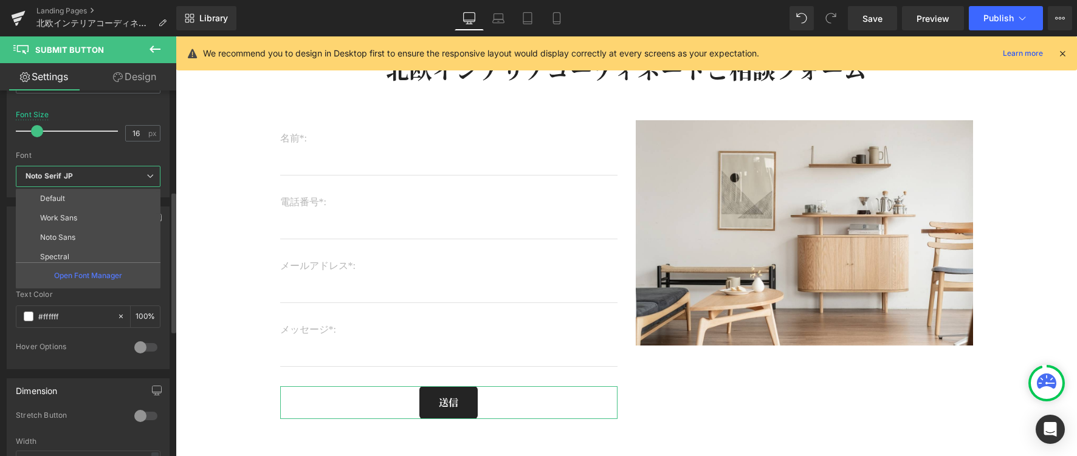
scroll to position [34, 0]
click at [109, 236] on li "Noto Sans JP" at bounding box center [91, 242] width 150 height 19
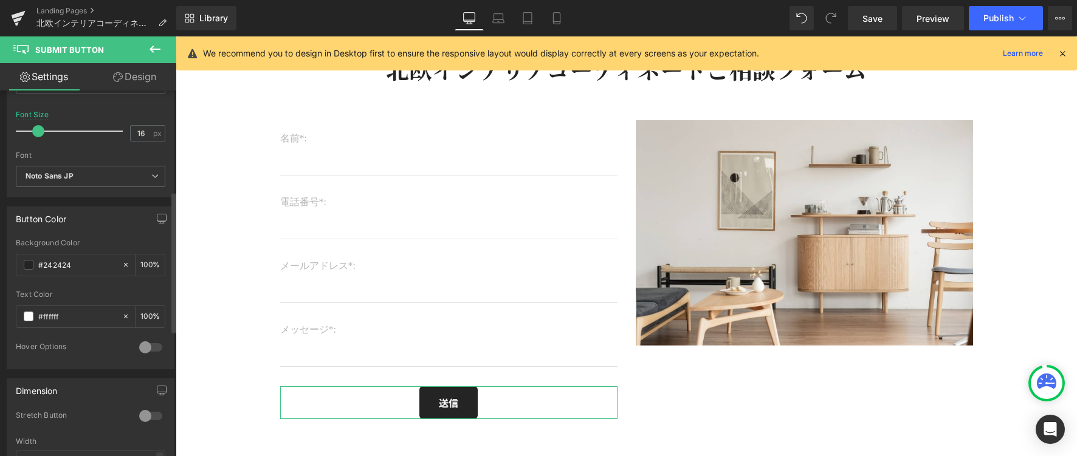
click at [112, 233] on div "Button Color #242424 Background Color #242424 100 % #ffffff Text Color #ffffff …" at bounding box center [91, 288] width 168 height 163
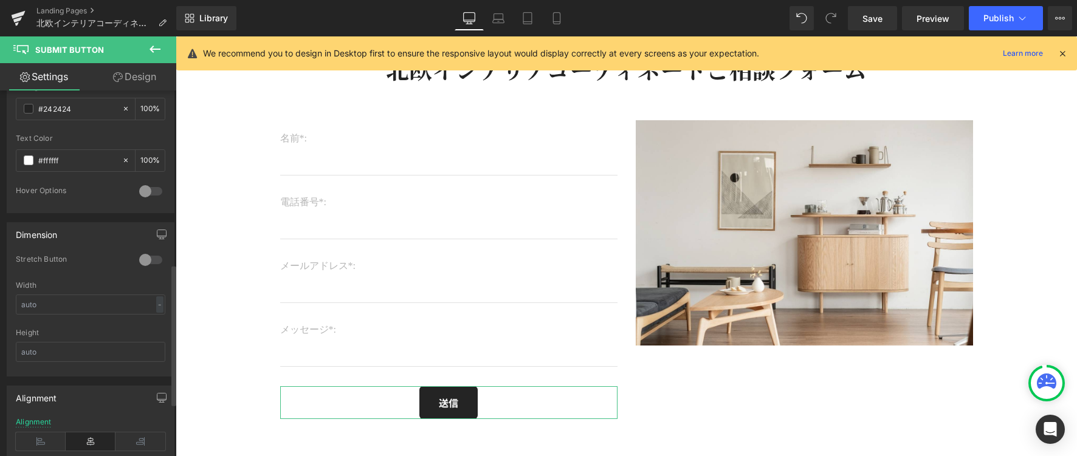
scroll to position [552, 0]
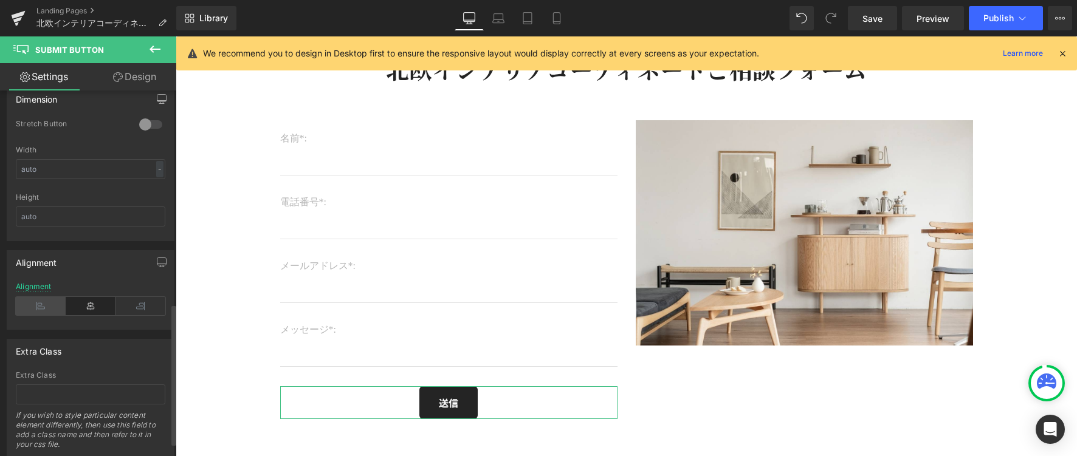
click at [44, 300] on icon at bounding box center [41, 306] width 50 height 18
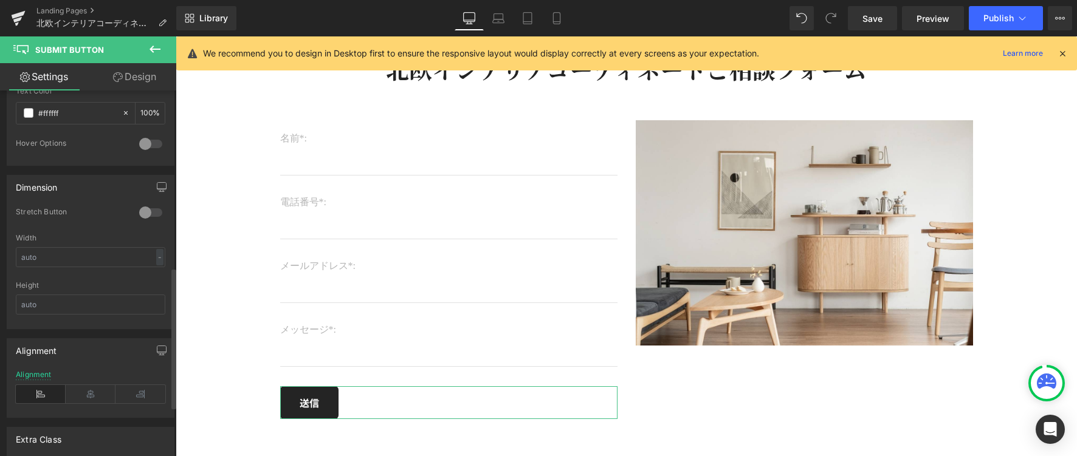
scroll to position [288, 0]
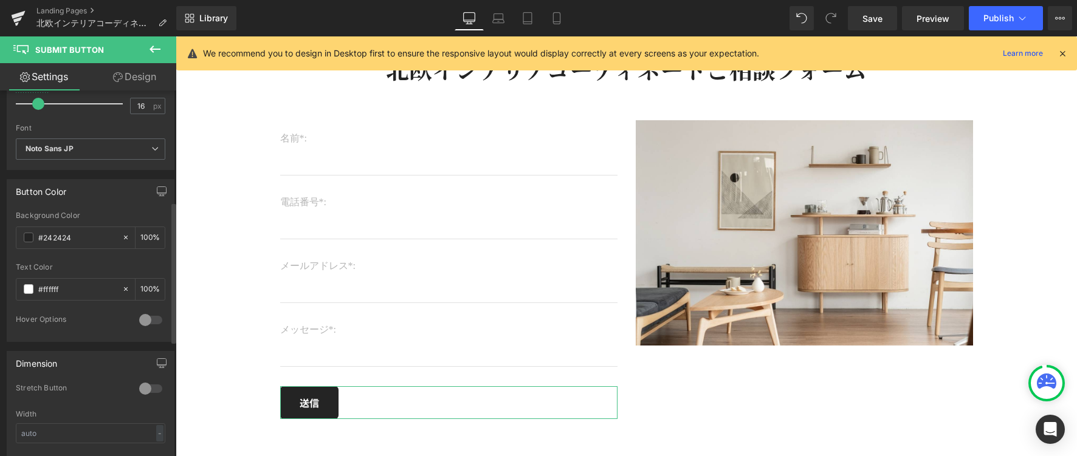
click at [137, 321] on div at bounding box center [150, 319] width 29 height 19
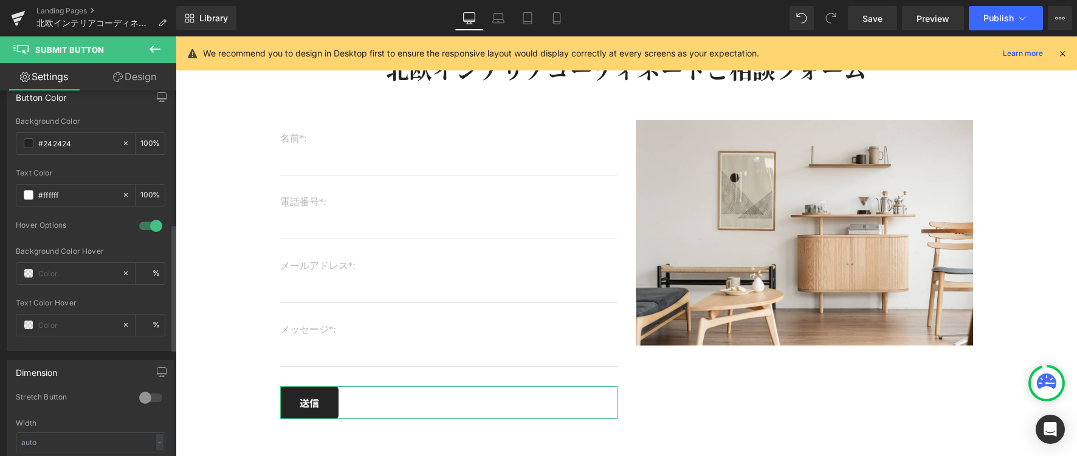
scroll to position [544, 0]
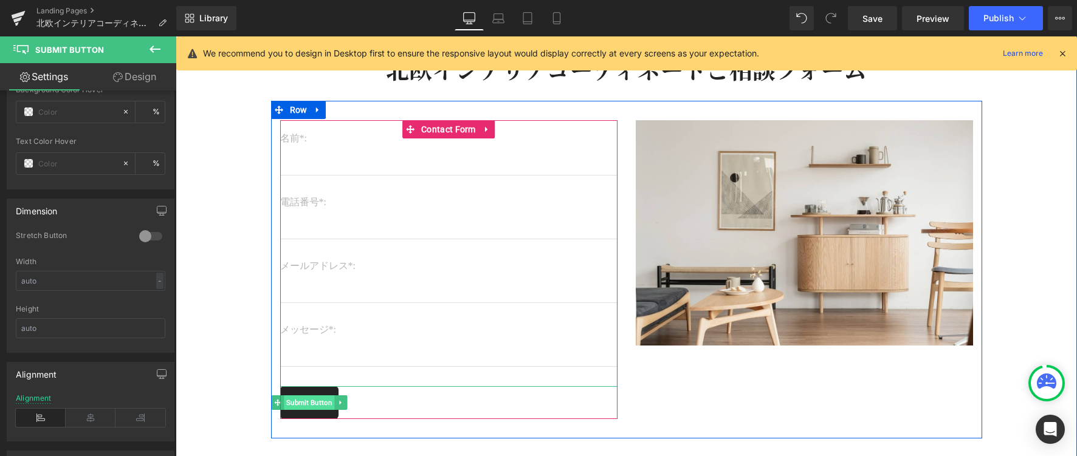
click at [303, 396] on span "Submit Button" at bounding box center [309, 403] width 50 height 15
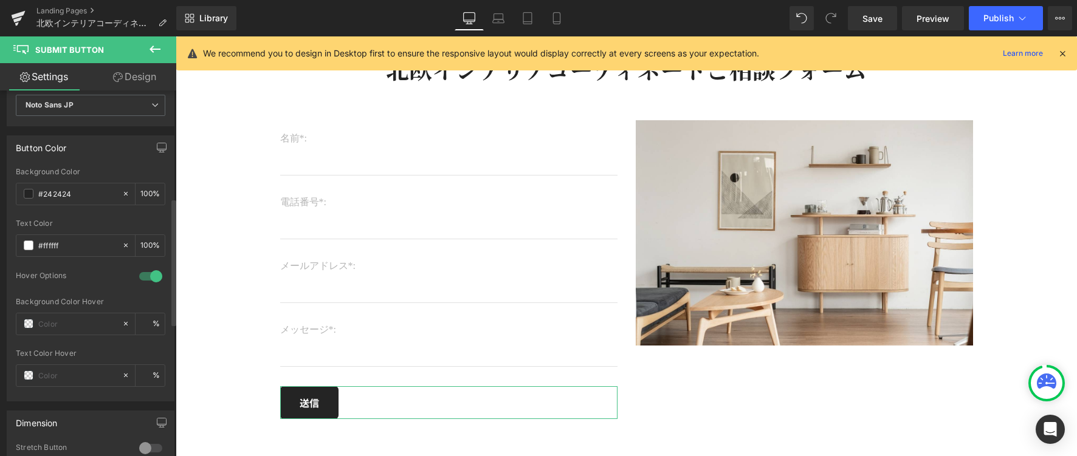
scroll to position [487, 0]
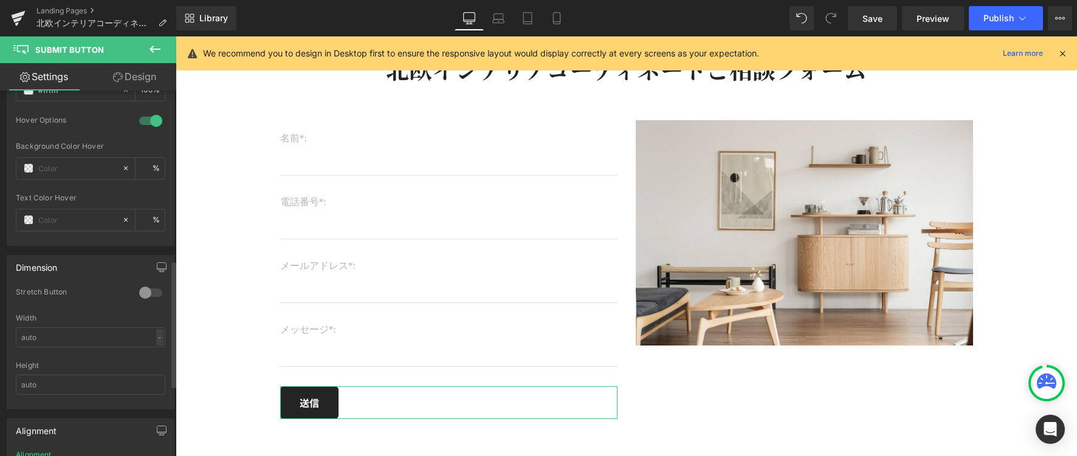
click at [145, 295] on div at bounding box center [150, 292] width 29 height 19
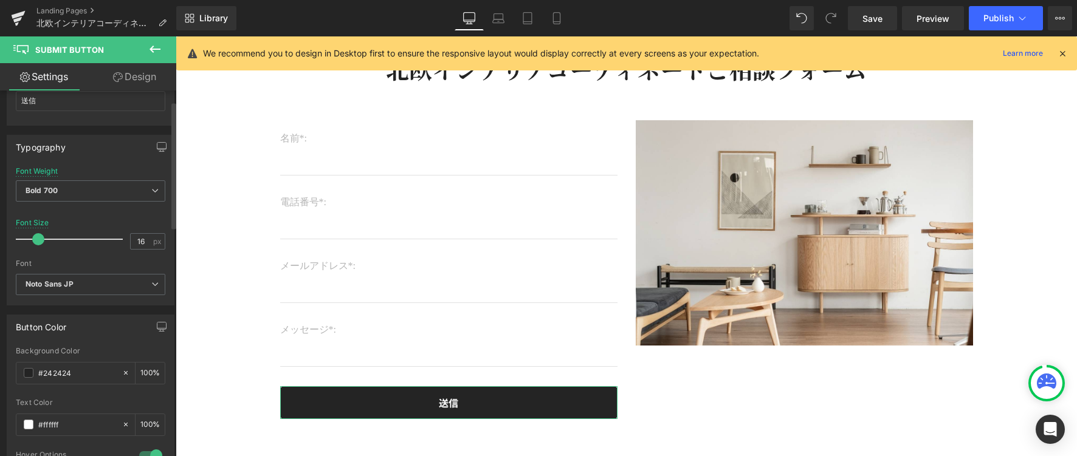
scroll to position [0, 0]
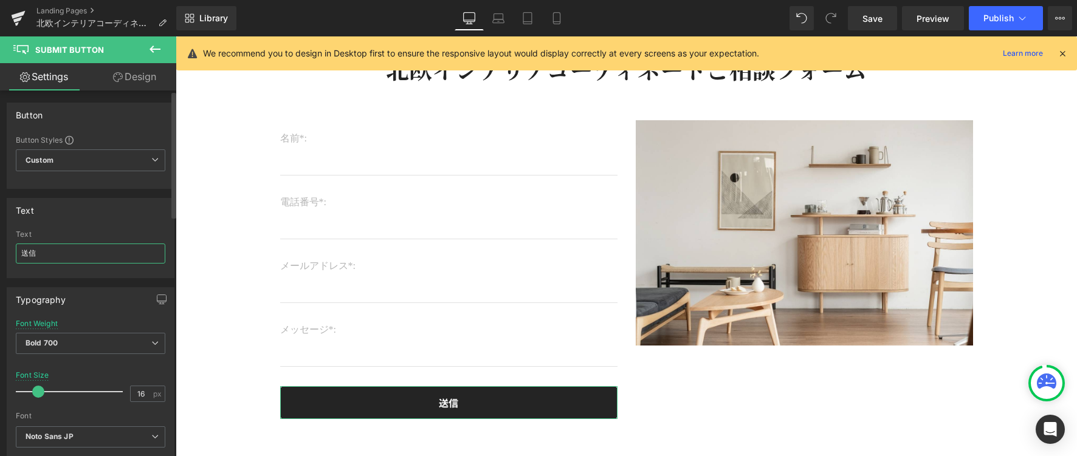
click at [65, 259] on input "送信" at bounding box center [90, 254] width 149 height 20
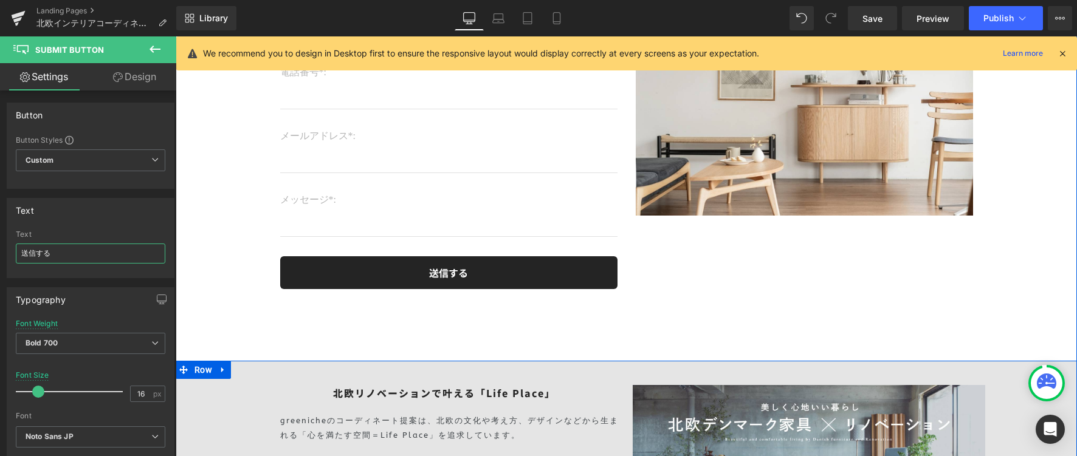
scroll to position [9197, 0]
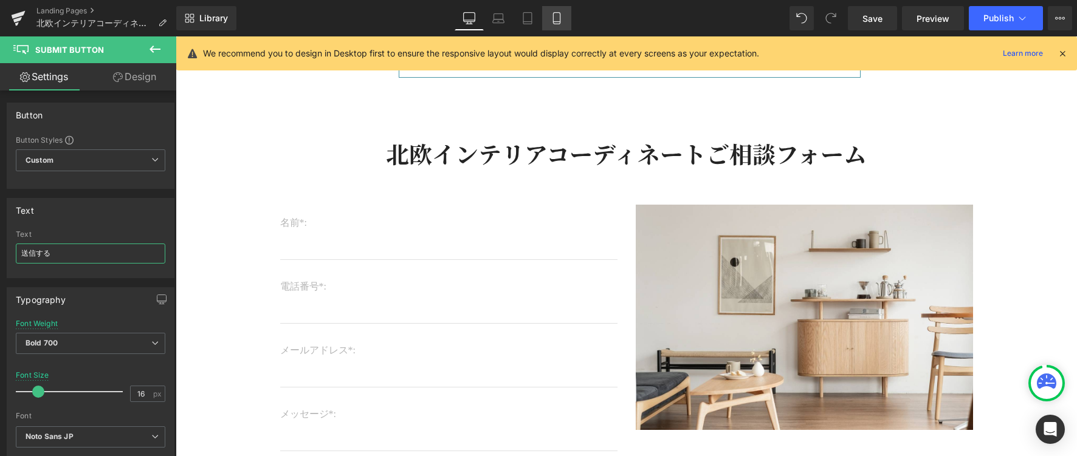
type input "送信する"
click at [563, 15] on link "Mobile" at bounding box center [556, 18] width 29 height 24
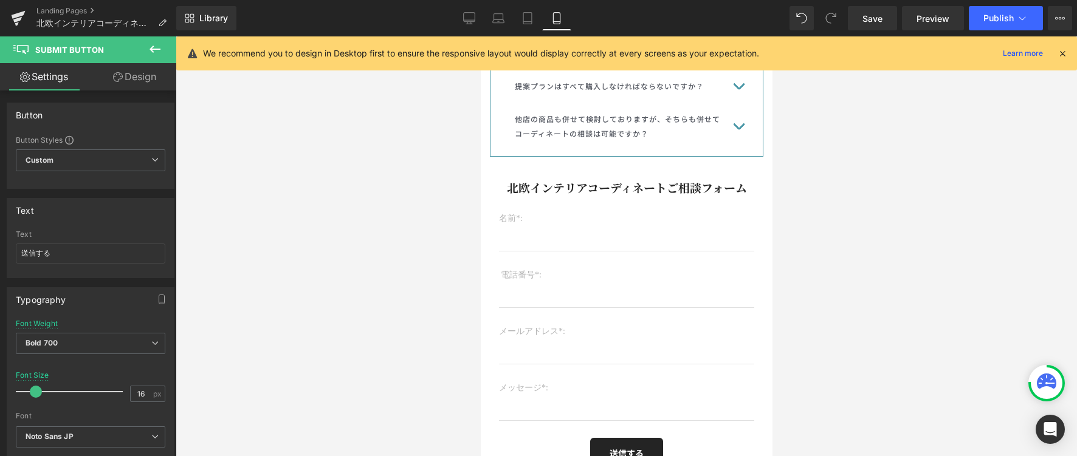
scroll to position [4813, 0]
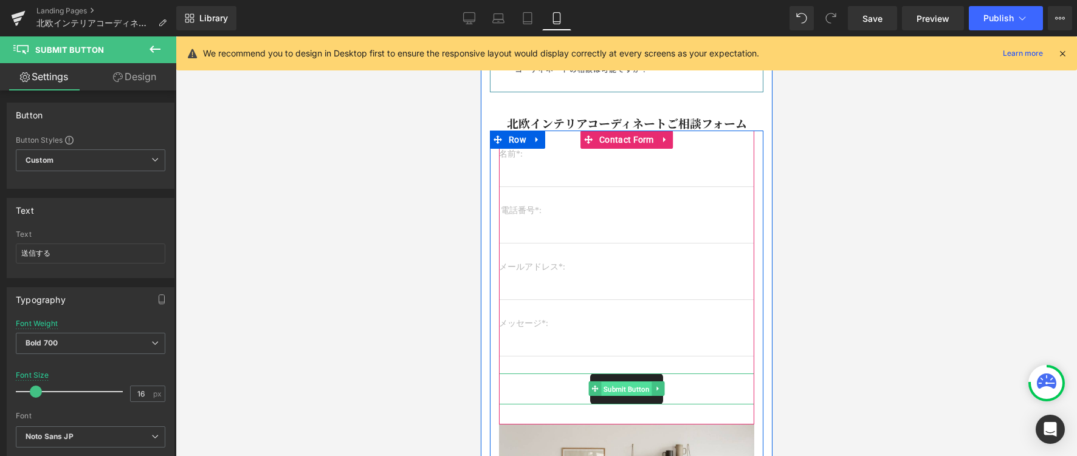
click at [613, 382] on span "Submit Button" at bounding box center [625, 389] width 50 height 15
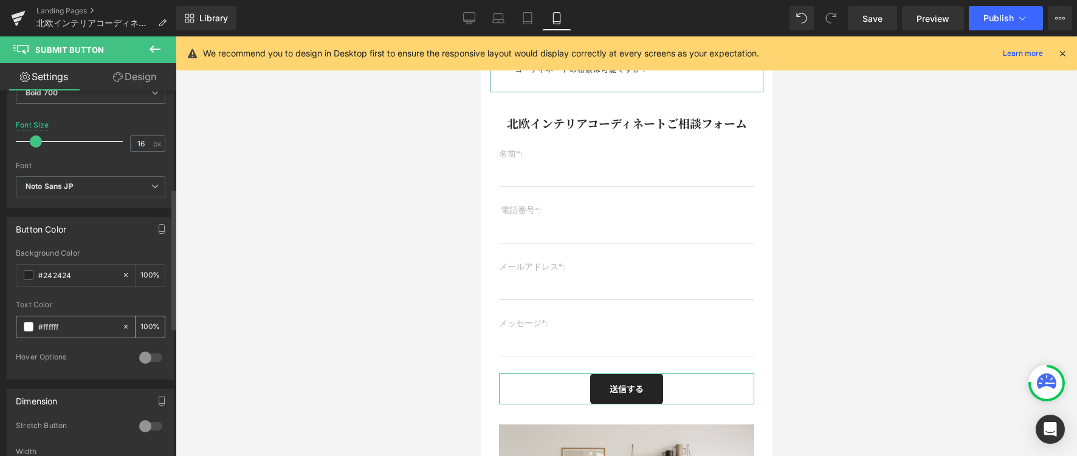
scroll to position [292, 0]
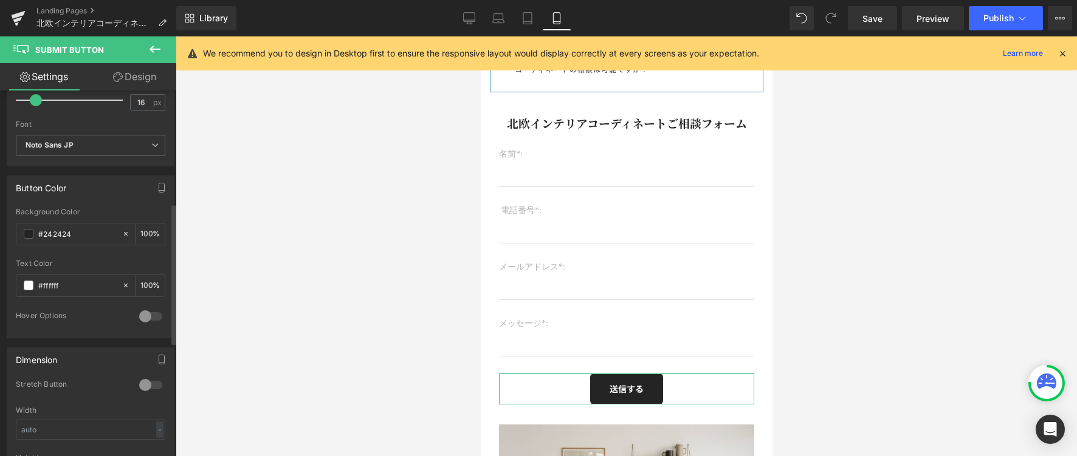
click at [138, 316] on div at bounding box center [150, 316] width 29 height 19
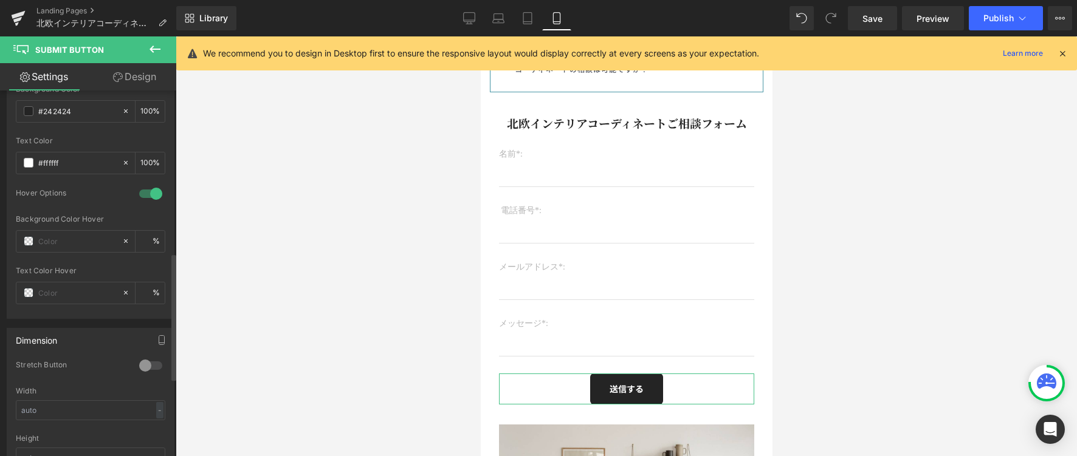
scroll to position [467, 0]
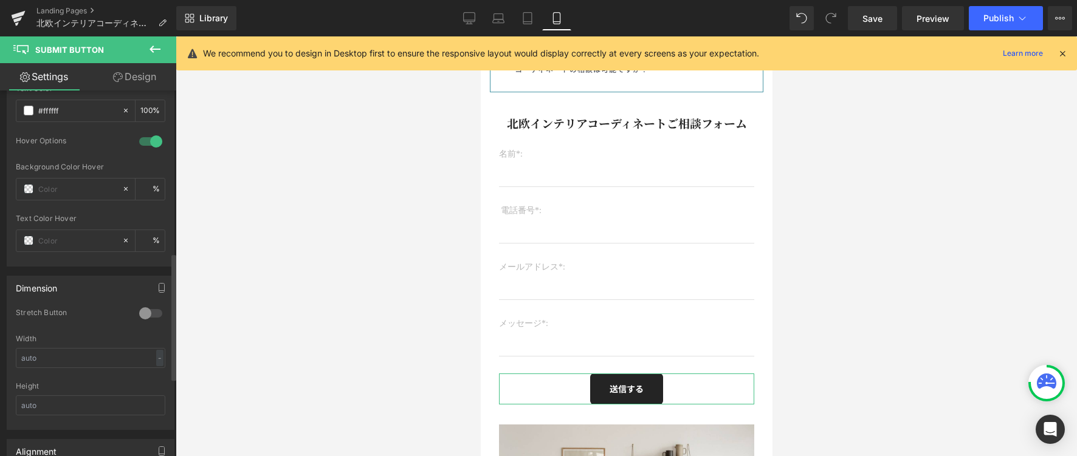
click at [141, 315] on div at bounding box center [150, 313] width 29 height 19
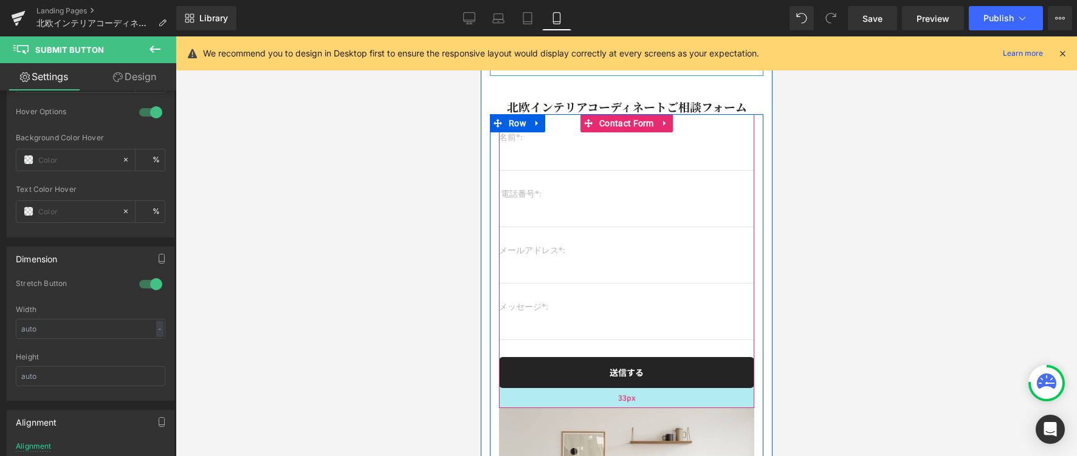
scroll to position [4827, 0]
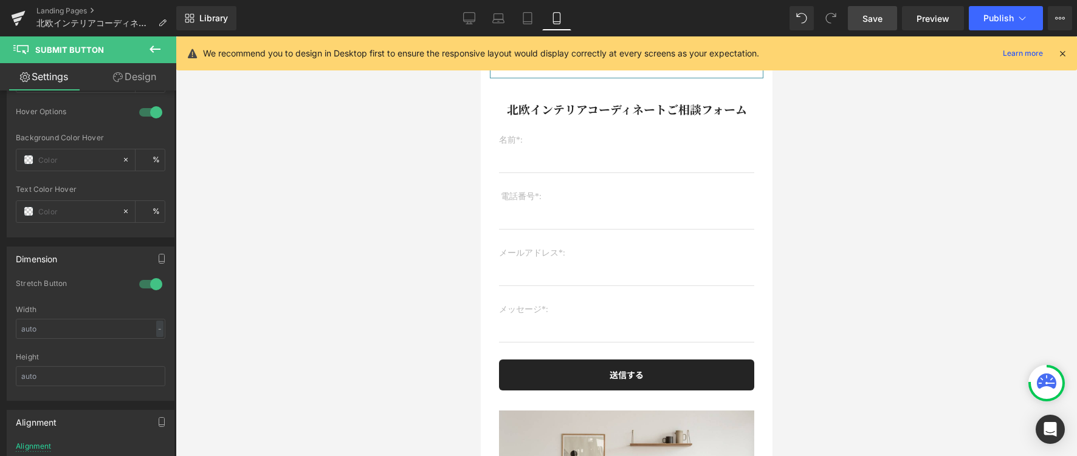
click at [858, 13] on link "Save" at bounding box center [872, 18] width 49 height 24
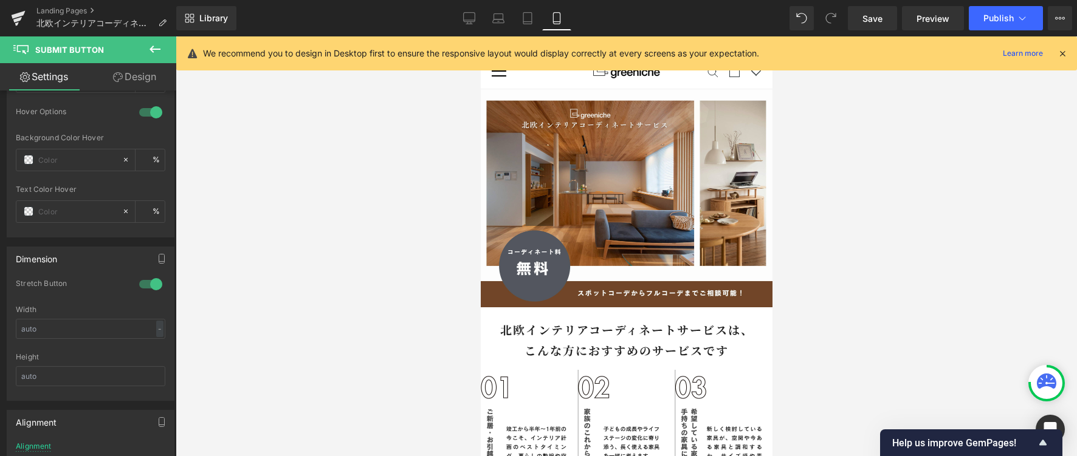
scroll to position [0, 0]
click at [880, 19] on span "Save" at bounding box center [872, 18] width 20 height 13
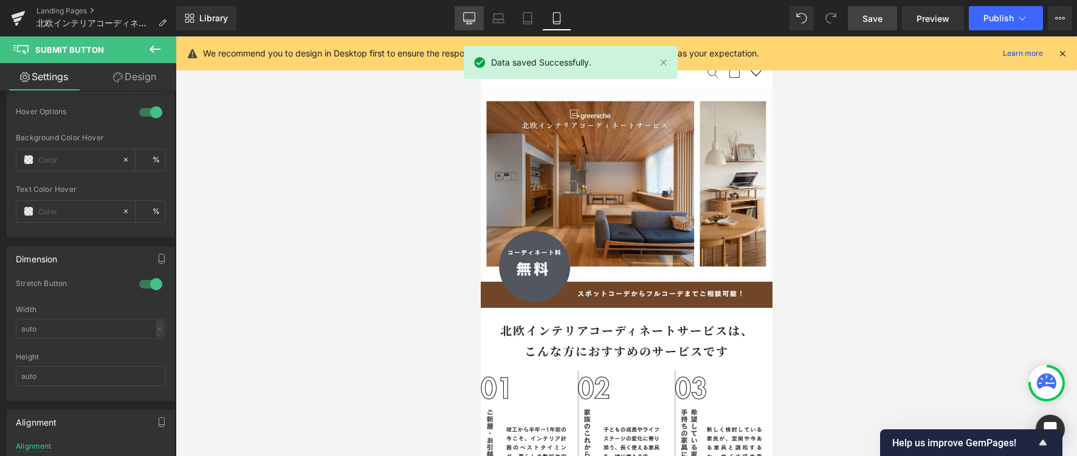
click at [458, 21] on link "Desktop" at bounding box center [468, 18] width 29 height 24
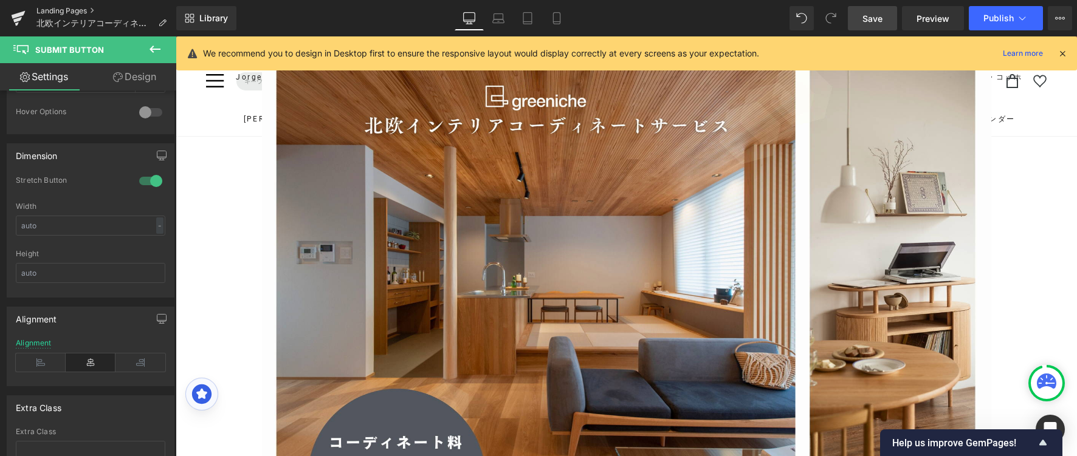
click at [61, 14] on link "Landing Pages" at bounding box center [106, 11] width 140 height 10
